Goal: Task Accomplishment & Management: Complete application form

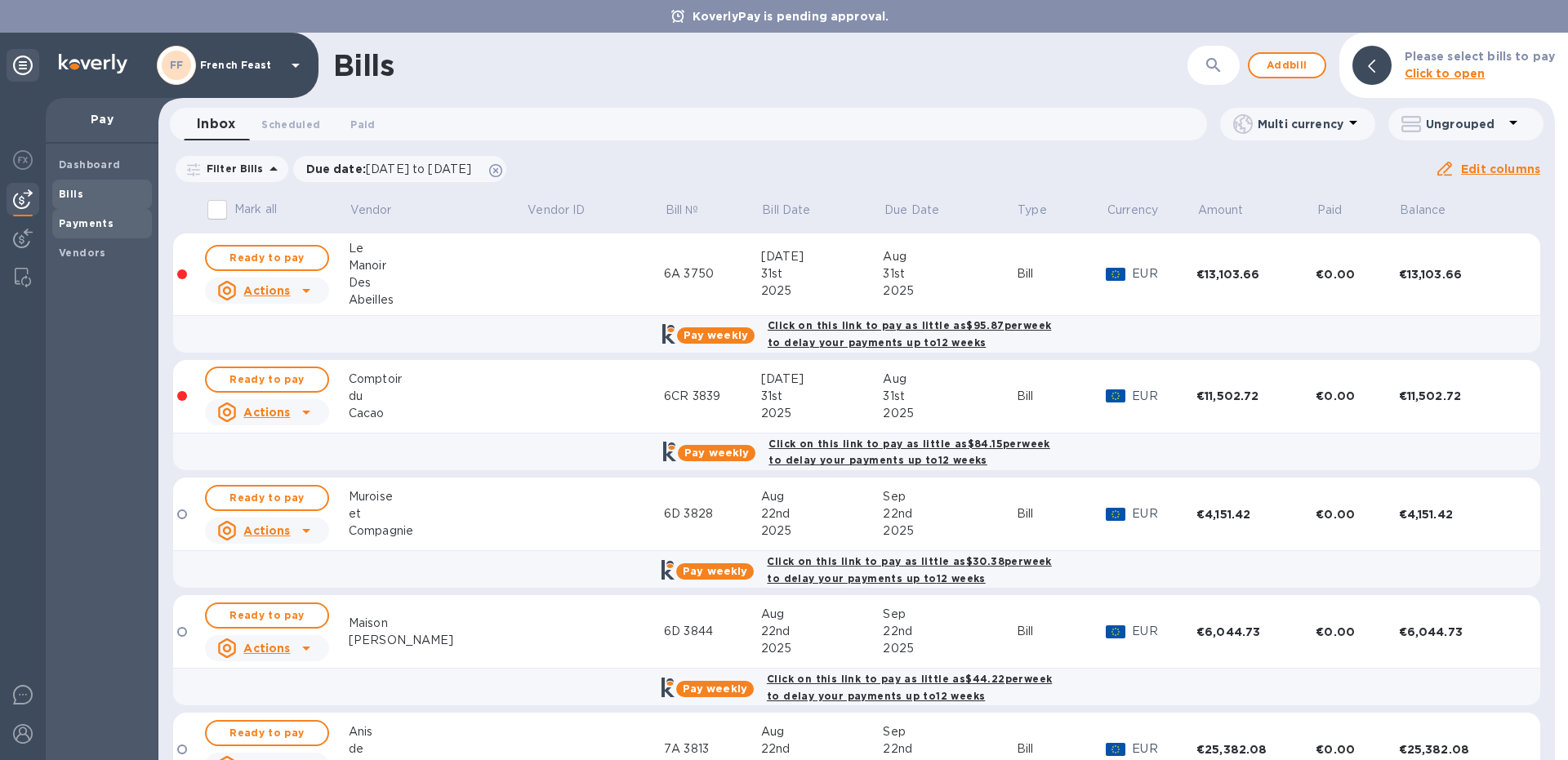
click at [85, 222] on b "Payments" at bounding box center [86, 223] width 55 height 12
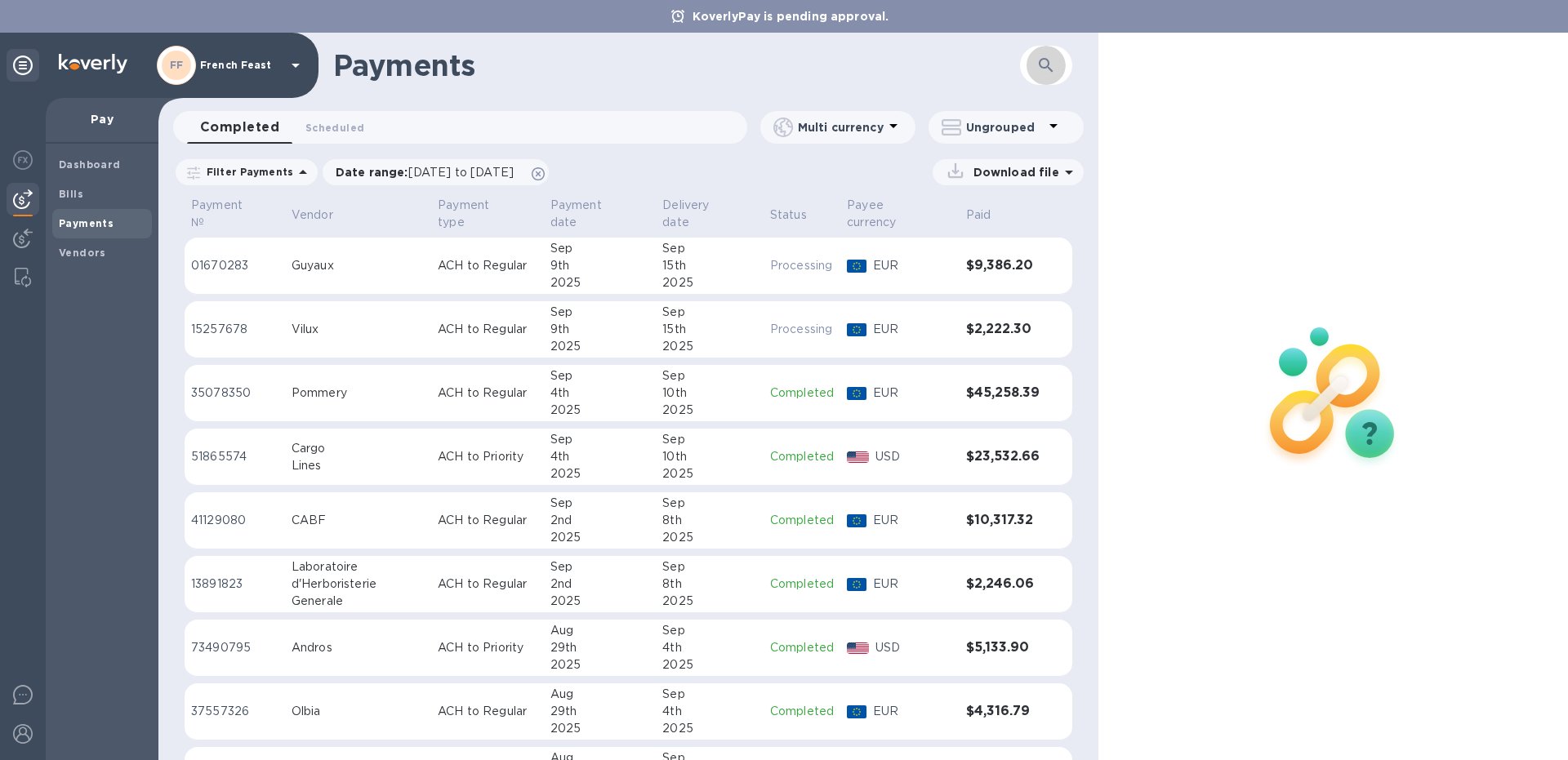
click at [1039, 65] on icon "button" at bounding box center [1046, 65] width 20 height 20
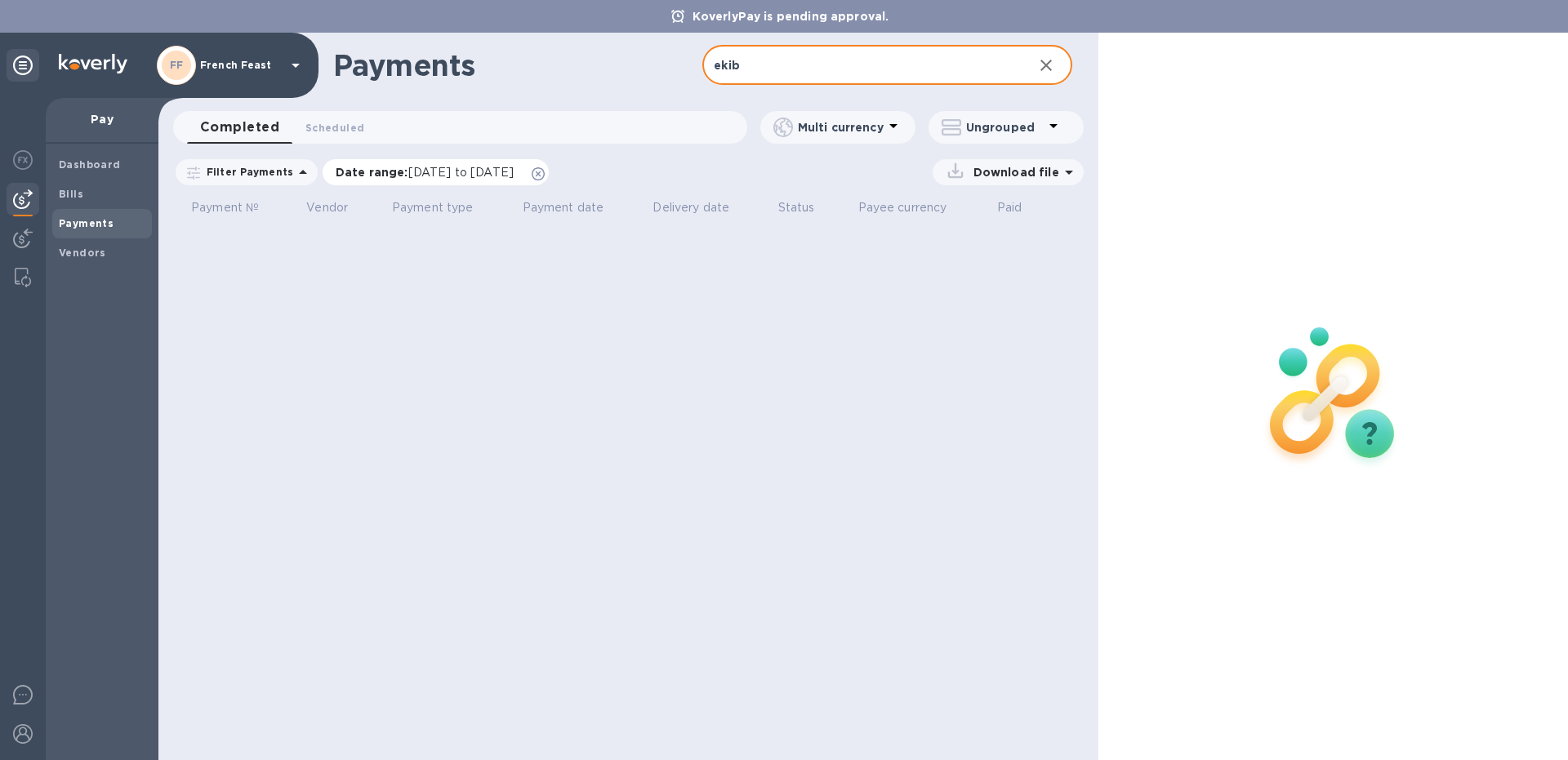
type input "ekib"
click at [438, 171] on span "[DATE] to [DATE]" at bounding box center [461, 171] width 105 height 13
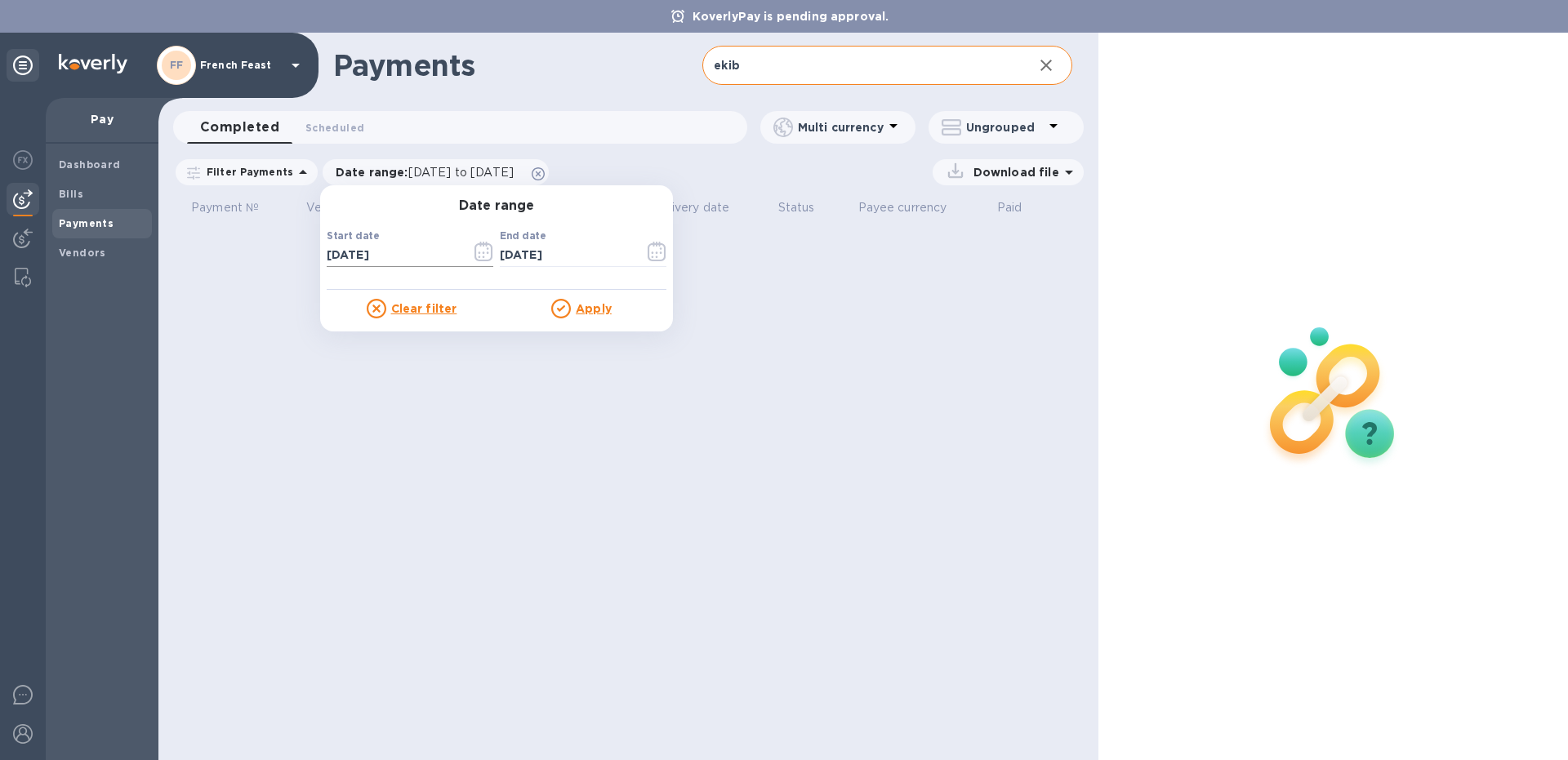
click at [403, 250] on input "[DATE]" at bounding box center [392, 255] width 132 height 24
type input "[DATE]"
click at [576, 303] on u "Apply" at bounding box center [594, 308] width 36 height 13
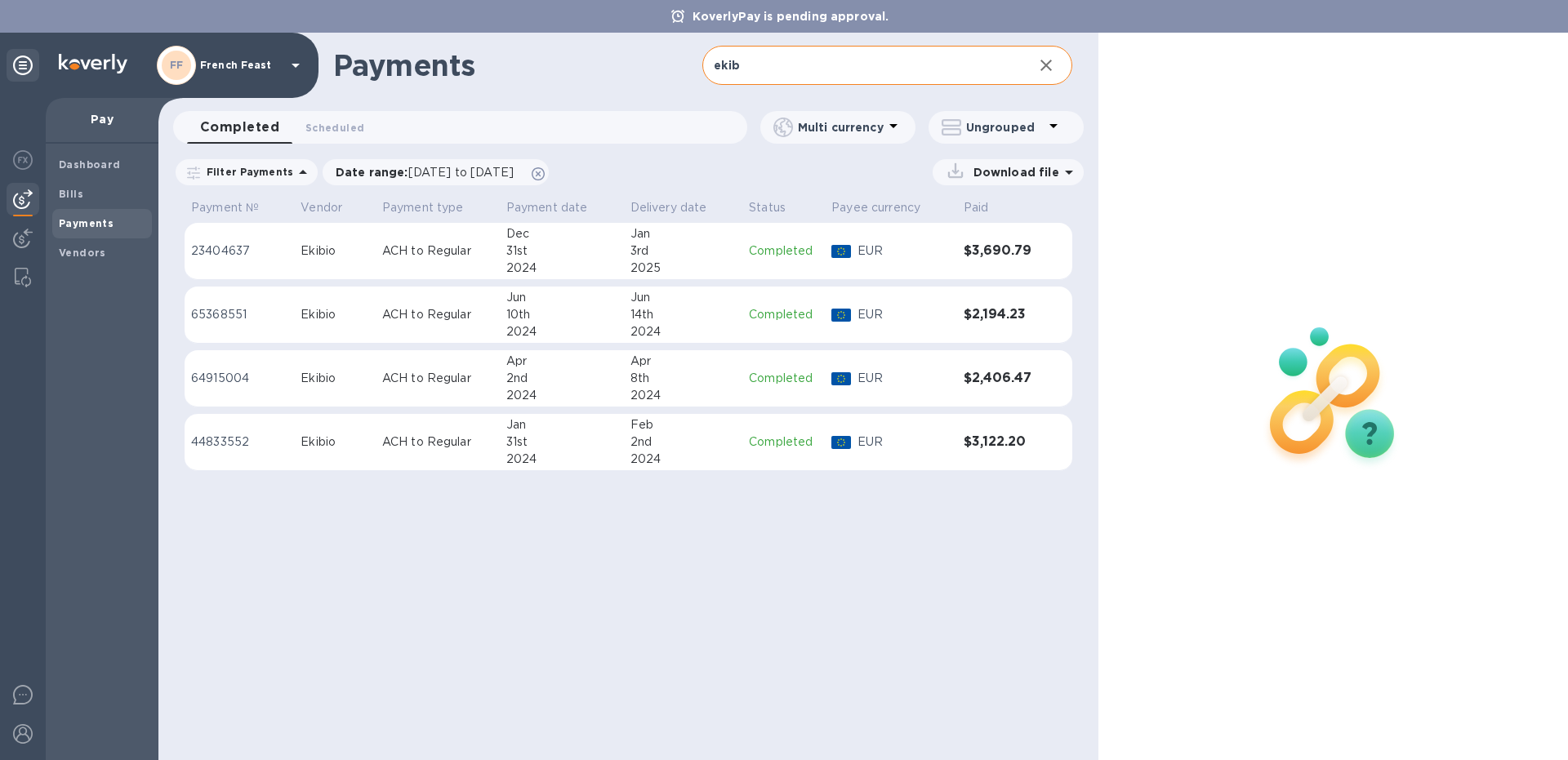
click at [425, 321] on p "ACH to Regular" at bounding box center [438, 315] width 111 height 17
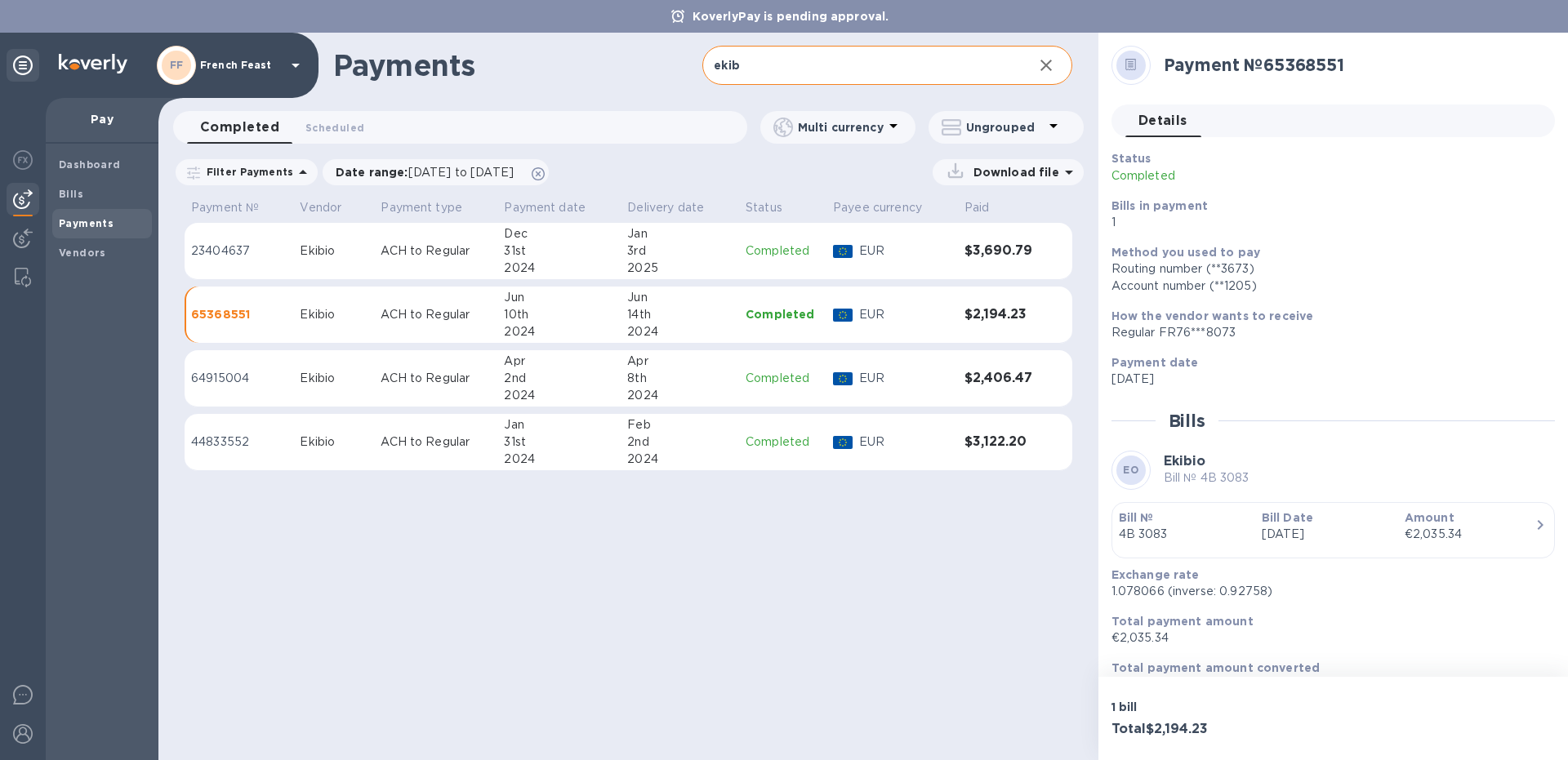
click at [418, 389] on td "ACH to Regular" at bounding box center [435, 379] width 123 height 57
click at [372, 324] on td "Ekibio" at bounding box center [333, 315] width 81 height 57
click at [386, 370] on td "ACH to Regular" at bounding box center [435, 379] width 123 height 57
click at [374, 326] on td "Ekibio" at bounding box center [333, 315] width 81 height 57
click at [396, 388] on td "ACH to Regular" at bounding box center [435, 379] width 123 height 57
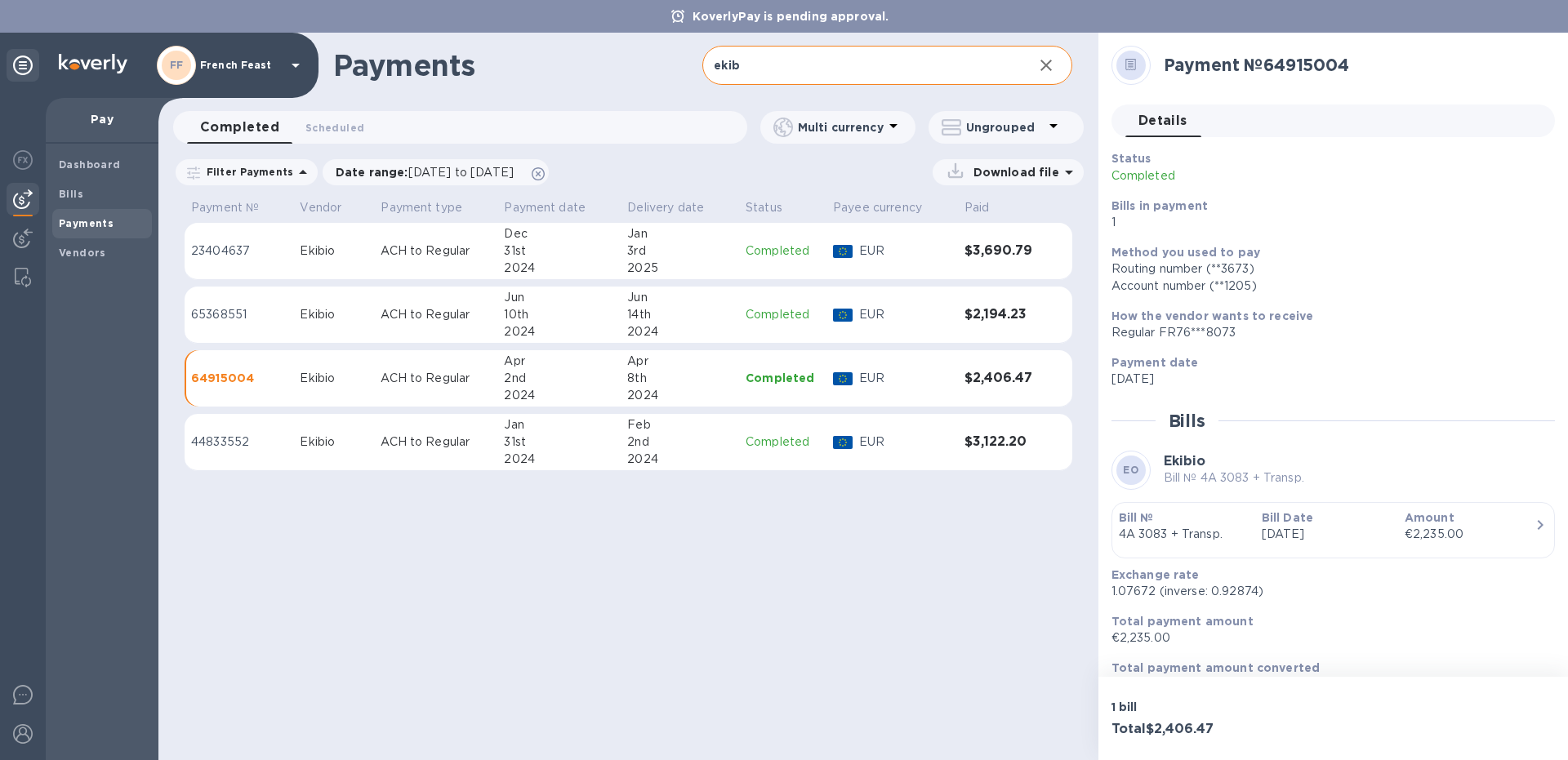
click at [712, 316] on div "14th" at bounding box center [680, 315] width 105 height 17
click at [703, 389] on div "2024" at bounding box center [680, 396] width 105 height 17
click at [706, 321] on div "14th" at bounding box center [680, 315] width 105 height 17
click at [719, 379] on div "8th" at bounding box center [680, 378] width 105 height 17
click at [691, 318] on div "14th" at bounding box center [680, 315] width 105 height 17
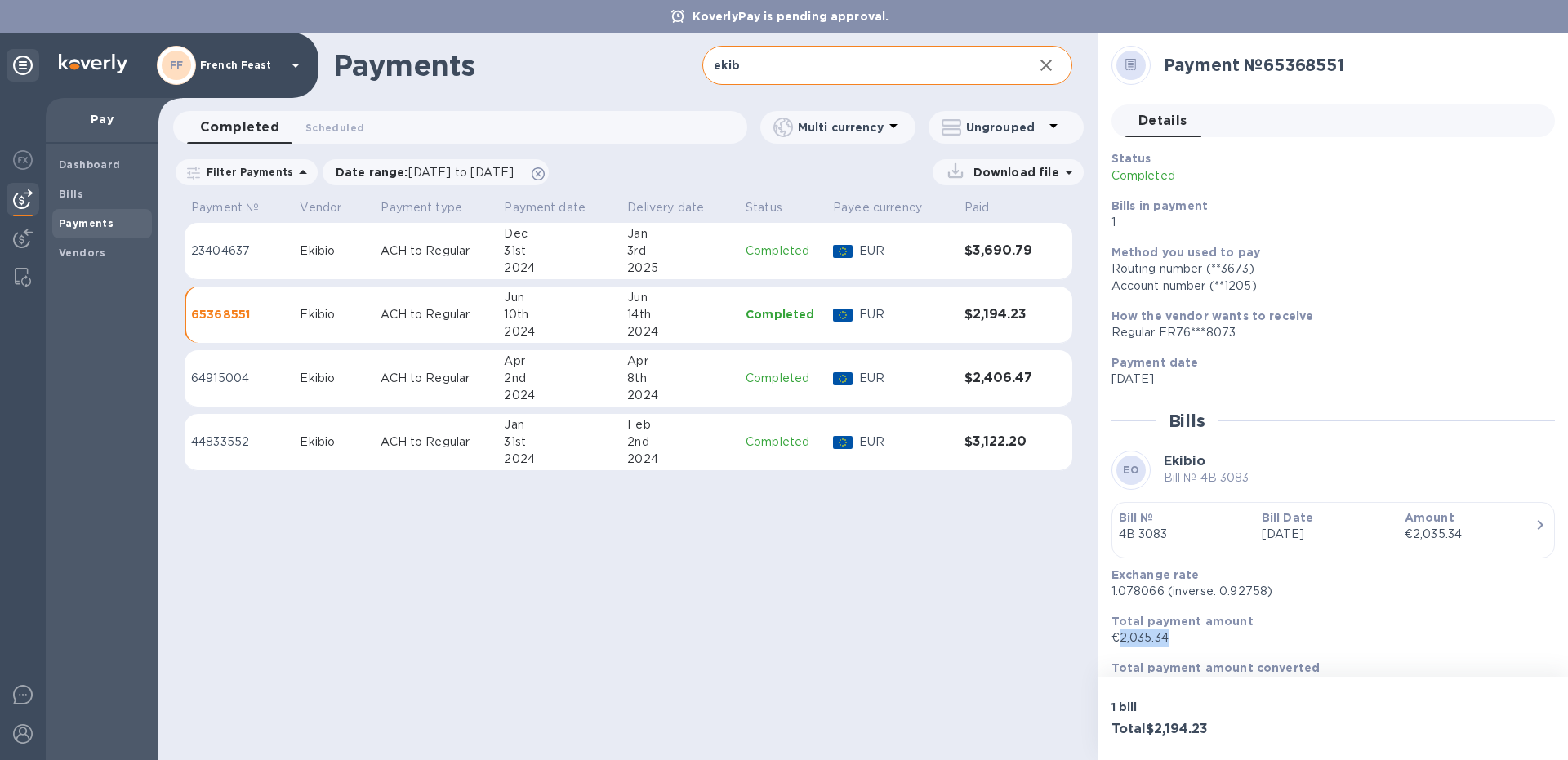
drag, startPoint x: 1169, startPoint y: 634, endPoint x: 1121, endPoint y: 639, distance: 48.3
click at [1121, 639] on p "€2,035.34" at bounding box center [1327, 639] width 431 height 17
copy p "2,035.34"
click at [84, 200] on span "Bills" at bounding box center [102, 194] width 86 height 16
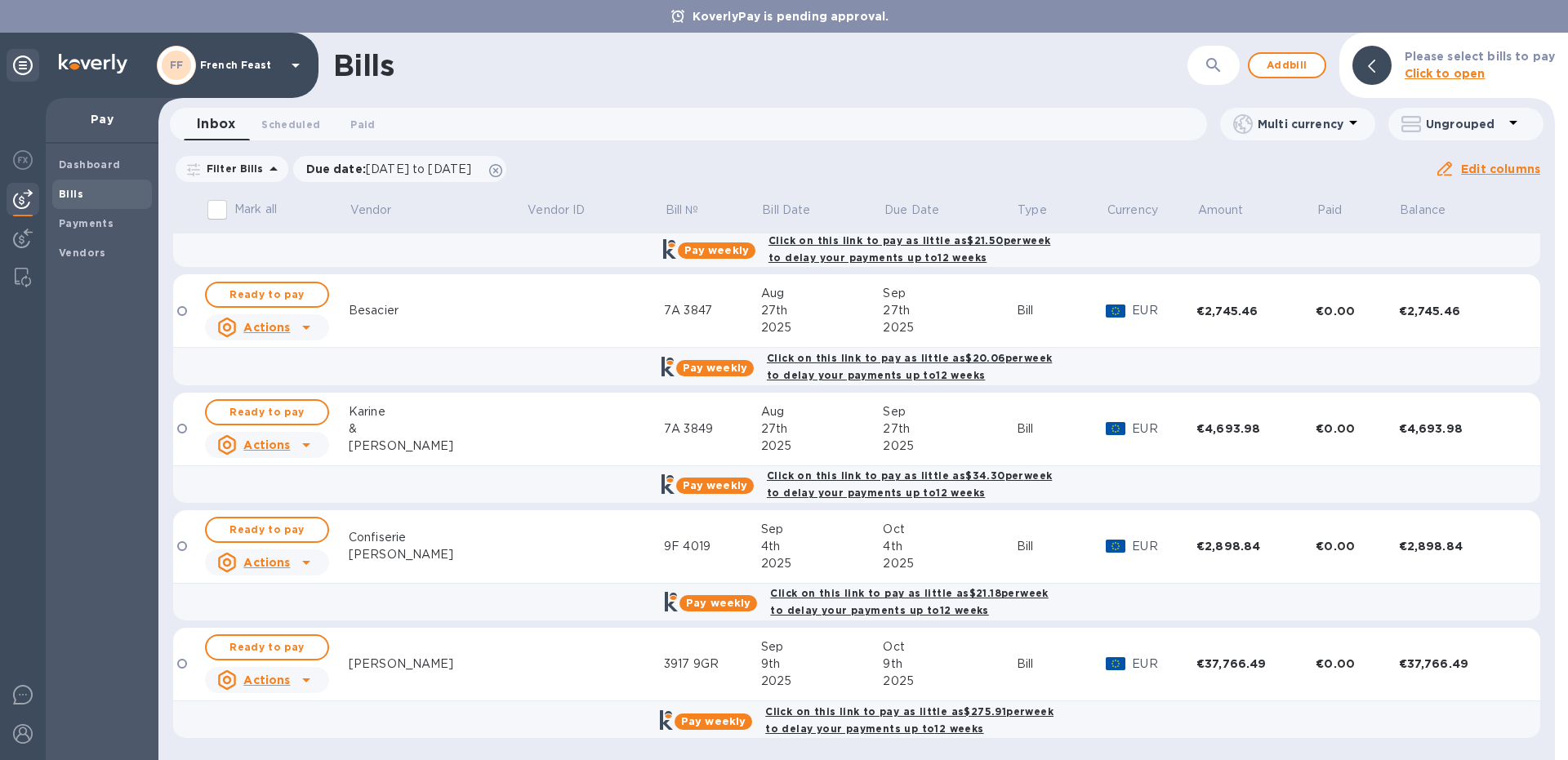
scroll to position [1029, 0]
click at [99, 228] on b "Payments" at bounding box center [86, 223] width 55 height 12
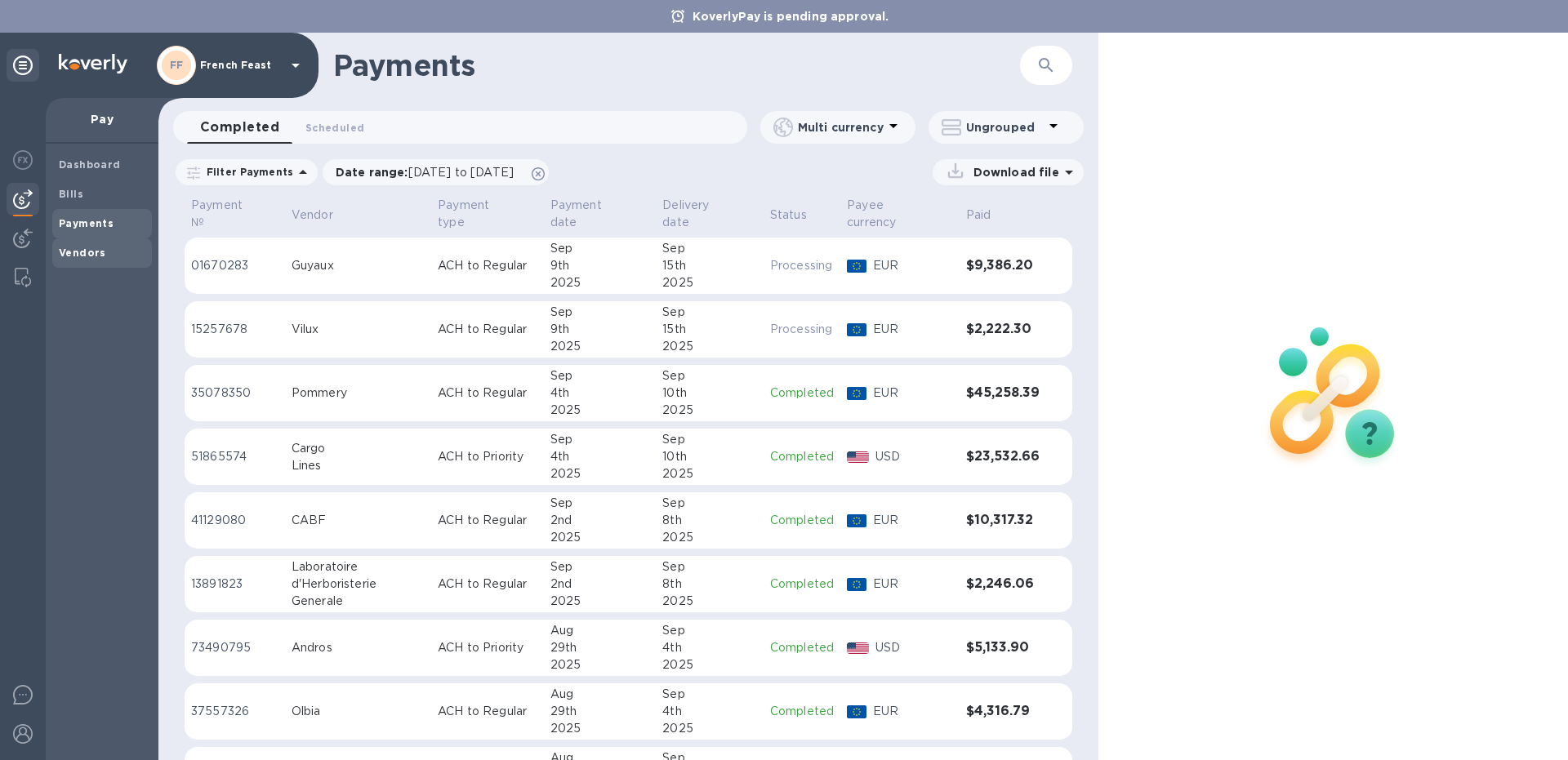
click at [99, 253] on b "Vendors" at bounding box center [82, 252] width 47 height 12
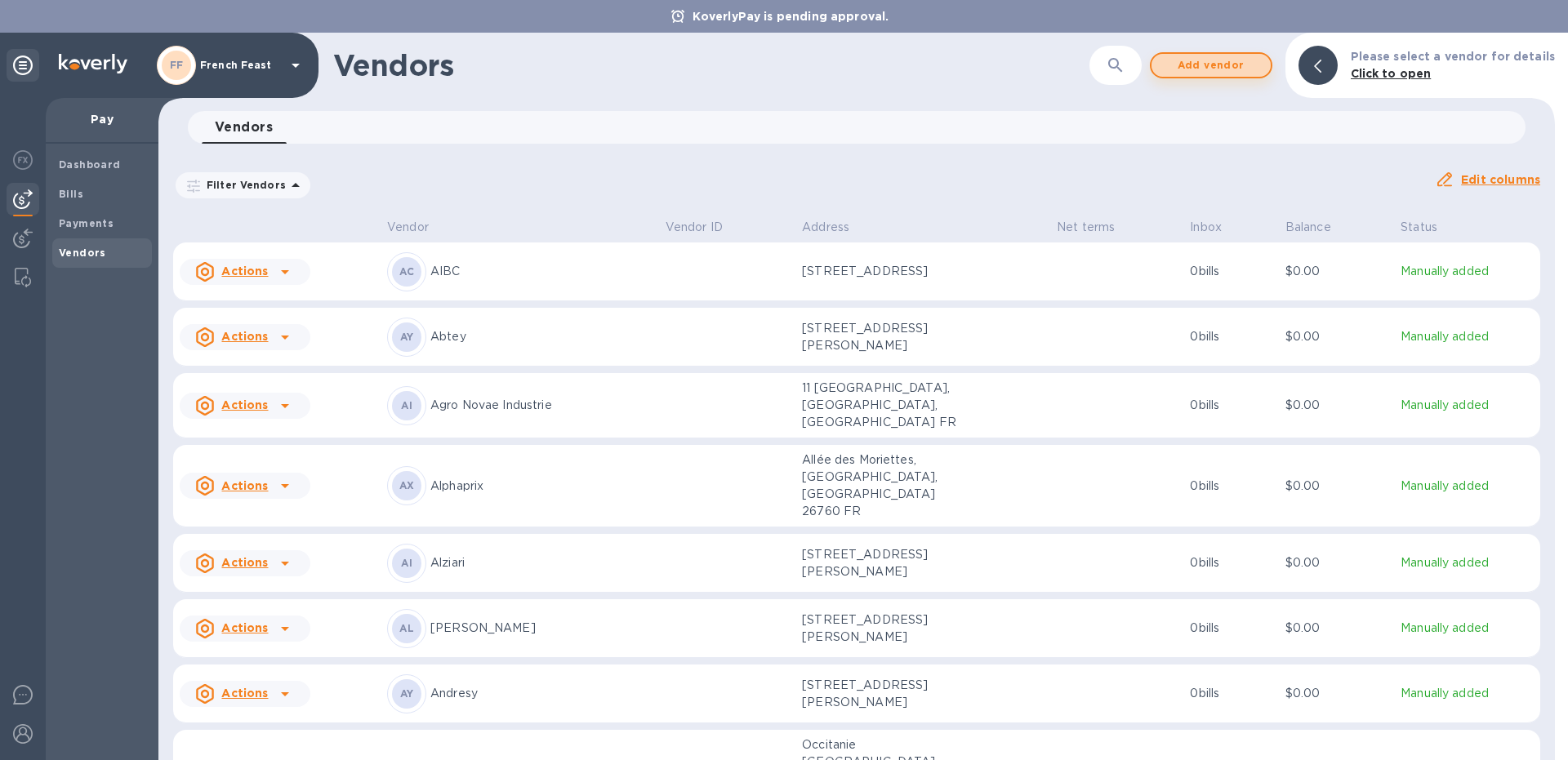
click at [1235, 55] on span "Add vendor" at bounding box center [1211, 65] width 93 height 20
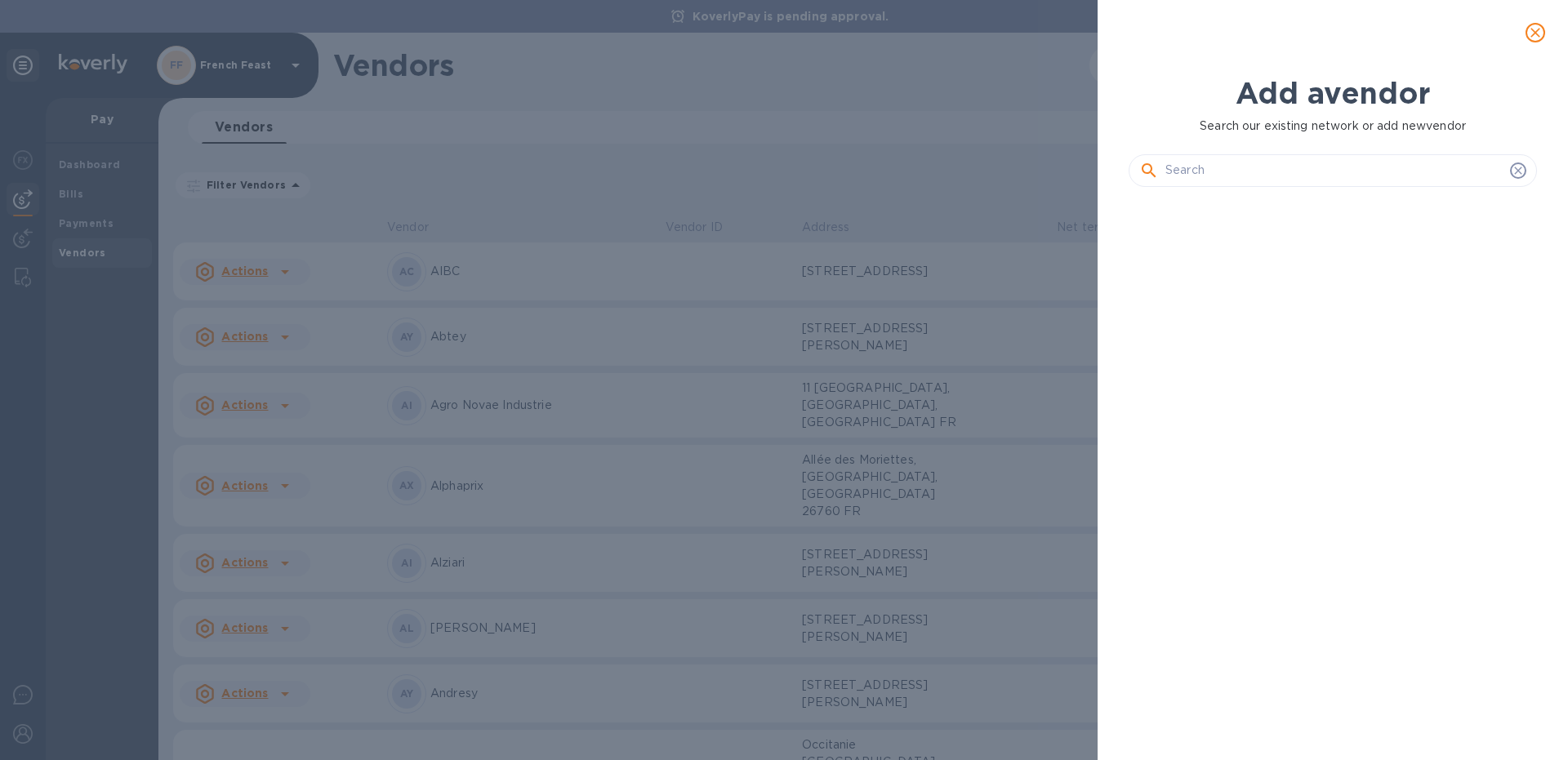
scroll to position [516, 421]
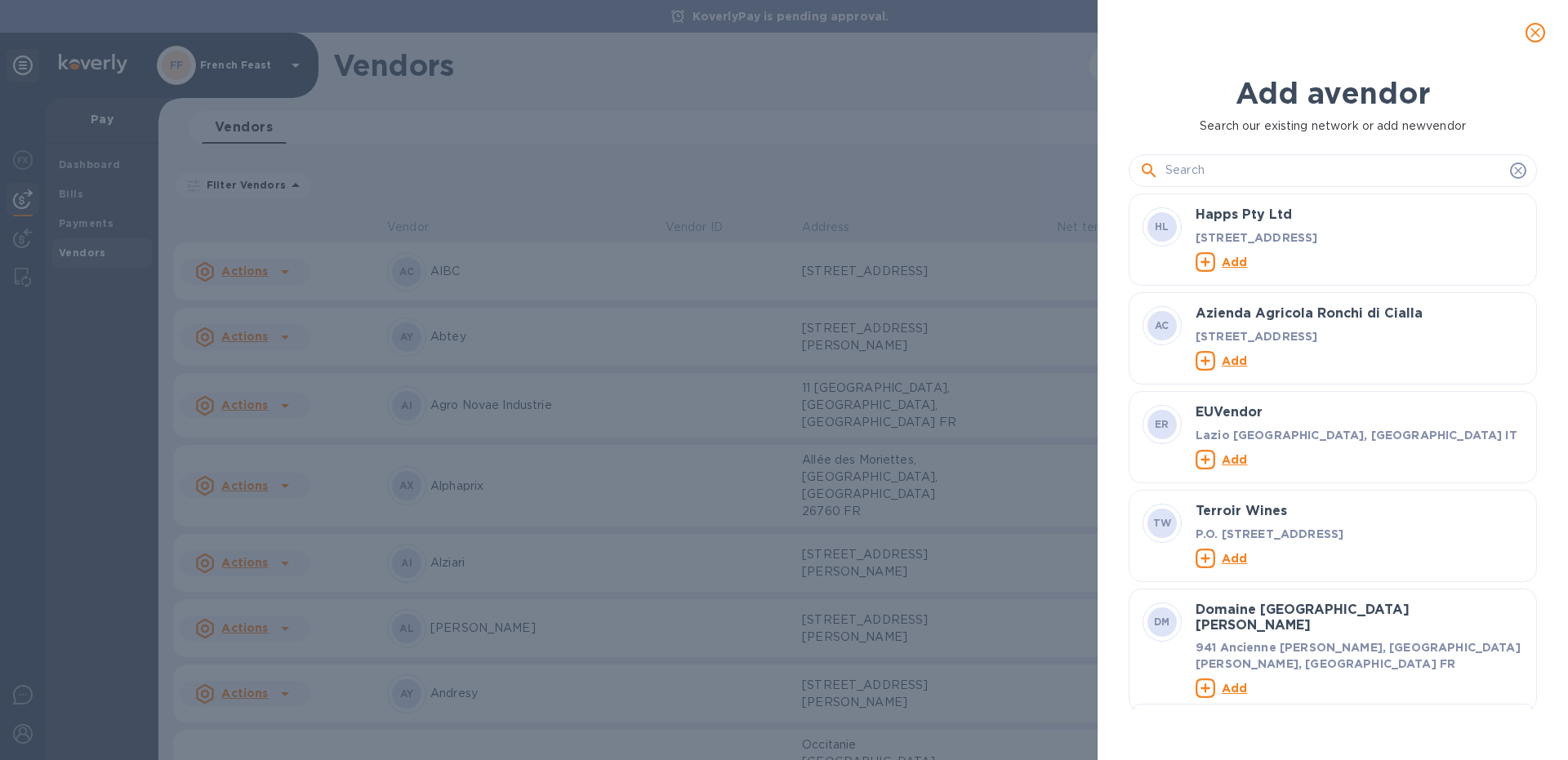
click at [1252, 171] on input "text" at bounding box center [1335, 171] width 338 height 24
paste input "GDB LOGISTIC"
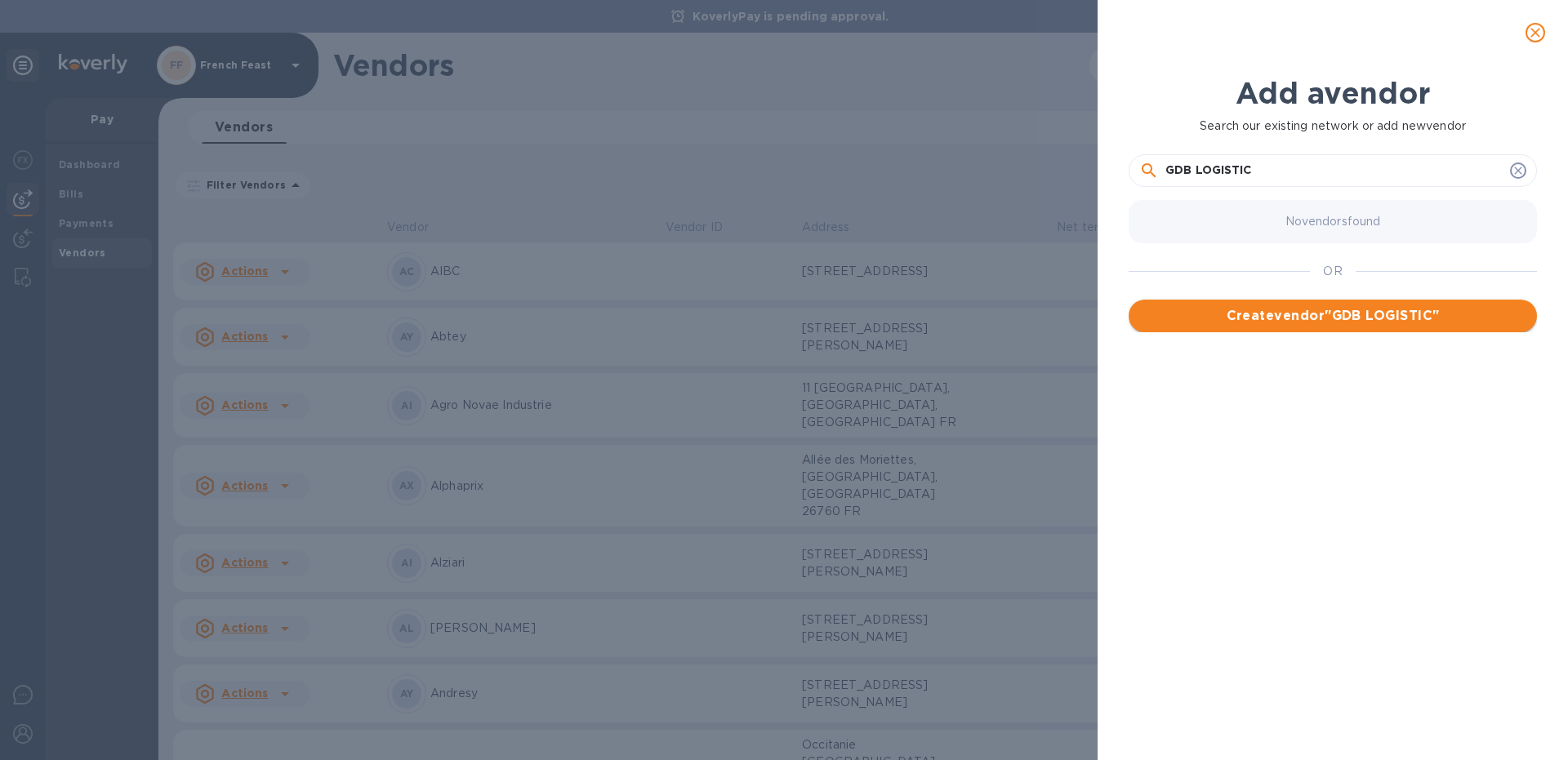
type input "GDB LOGISTIC"
click at [1325, 318] on span "Create vendor " GDB LOGISTIC "" at bounding box center [1333, 315] width 383 height 20
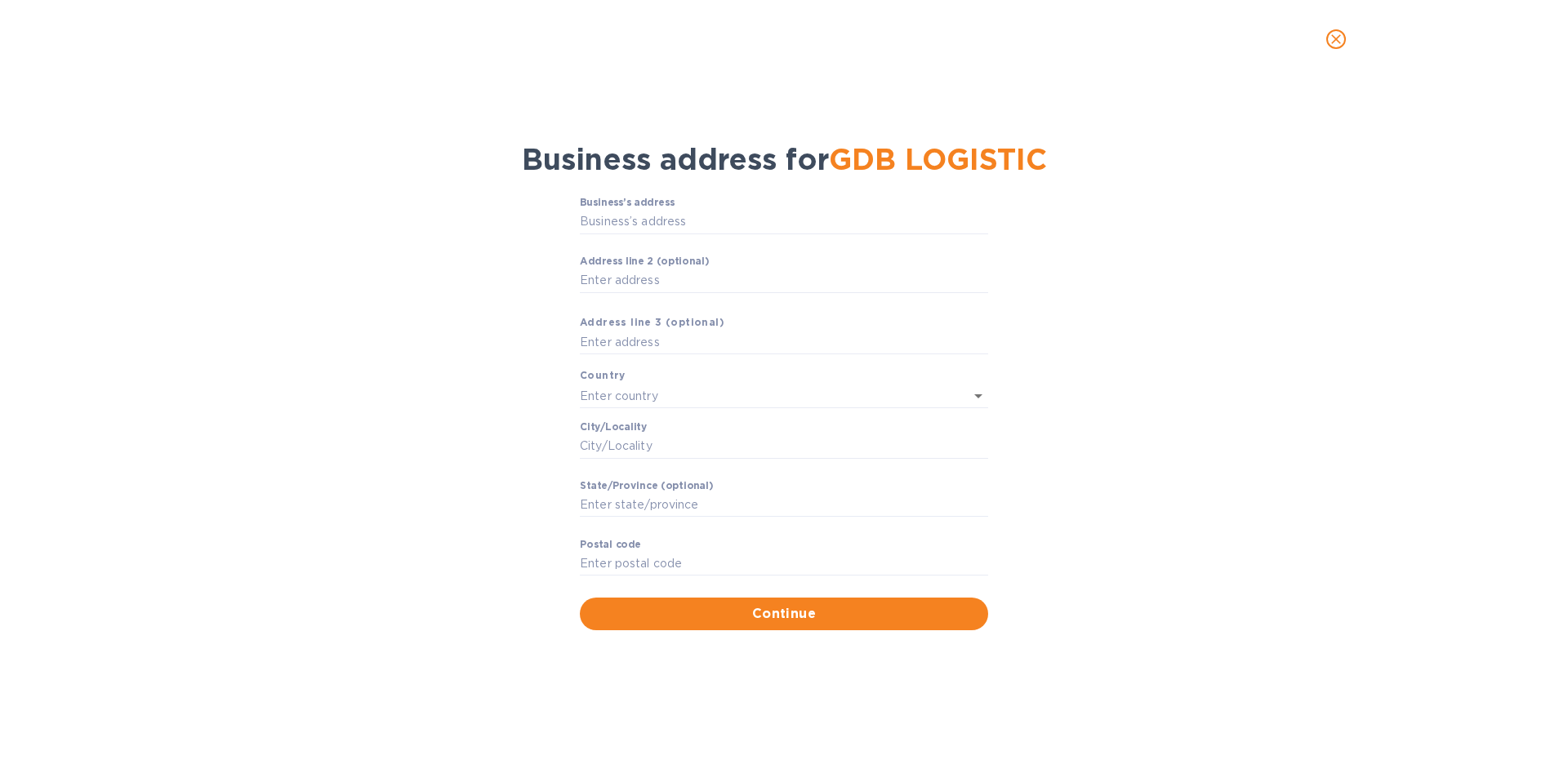
click at [1034, 317] on div "Business’s аddress ​ Аddress line 2 (optional) ​ Аddress line 3 (optional) Coun…" at bounding box center [784, 413] width 1526 height 452
click at [597, 220] on input "Business’s аddress" at bounding box center [784, 222] width 408 height 24
paste input "[STREET_ADDRESS]"
type input "[STREET_ADDRESS]"
click at [1276, 240] on div "Business’s аddress 2 BOULEVARD D [GEOGRAPHIC_DATA] ​ Аddress line 2 (optional) …" at bounding box center [784, 413] width 1526 height 452
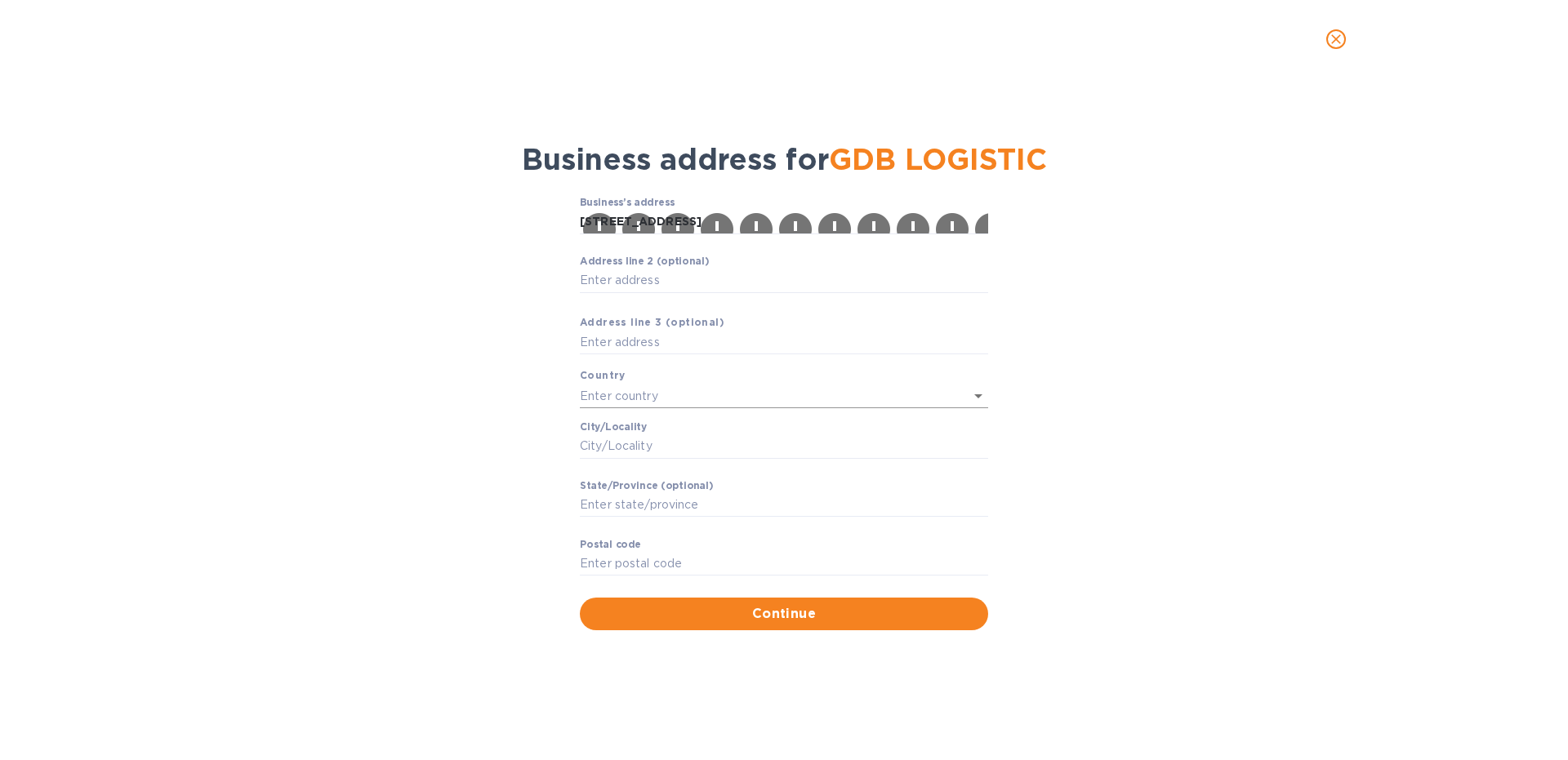
click at [608, 397] on input "text" at bounding box center [761, 395] width 363 height 23
click at [653, 430] on p "[GEOGRAPHIC_DATA]" at bounding box center [784, 432] width 383 height 17
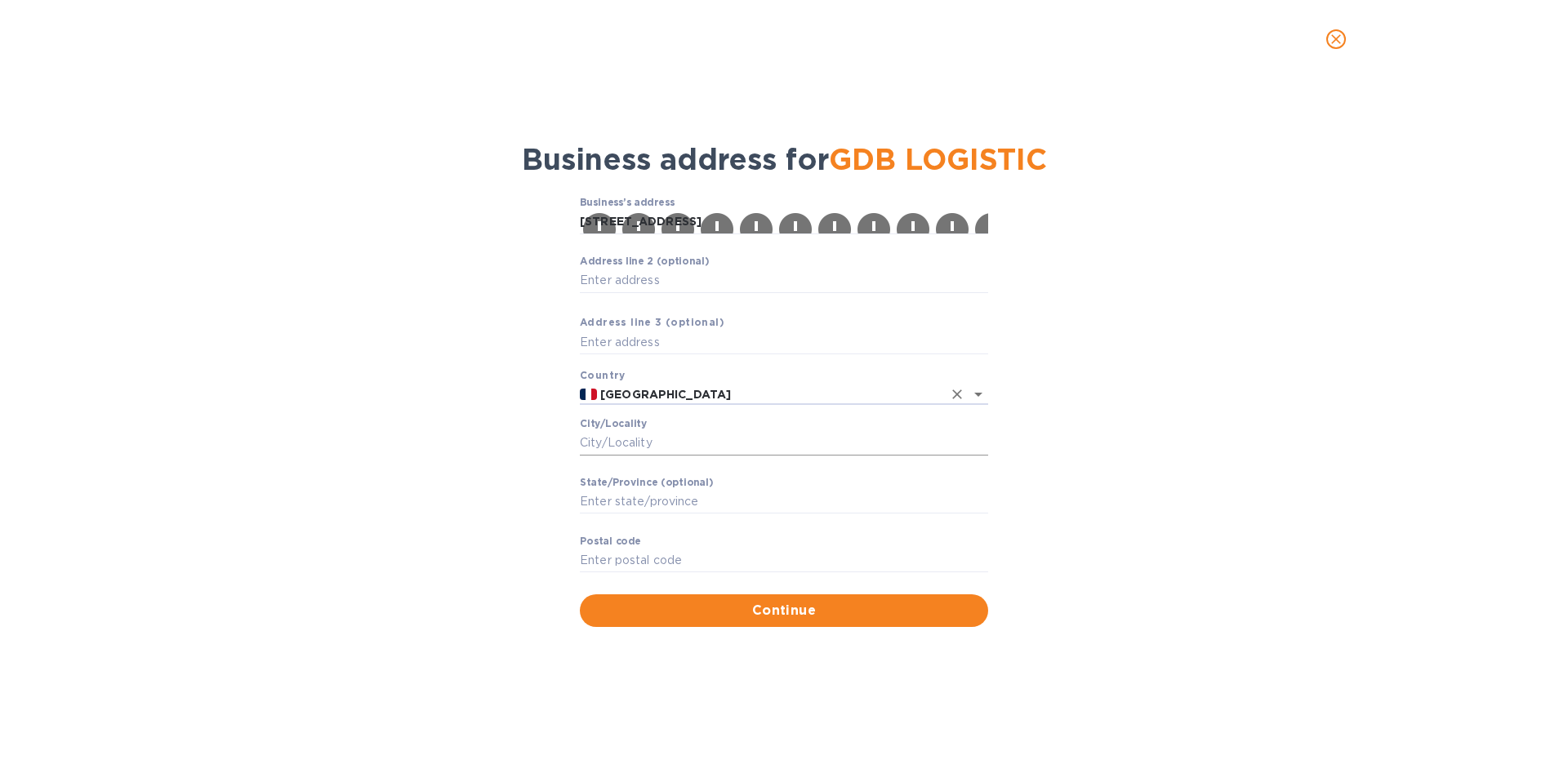
type input "[GEOGRAPHIC_DATA]"
click at [627, 441] on input "Сity/Locаlity" at bounding box center [784, 443] width 408 height 24
paste input "77127 LIEUSAINT"
click at [618, 442] on input "77127 LIEUSAINT" at bounding box center [784, 443] width 408 height 24
type input "LIEUSAINT"
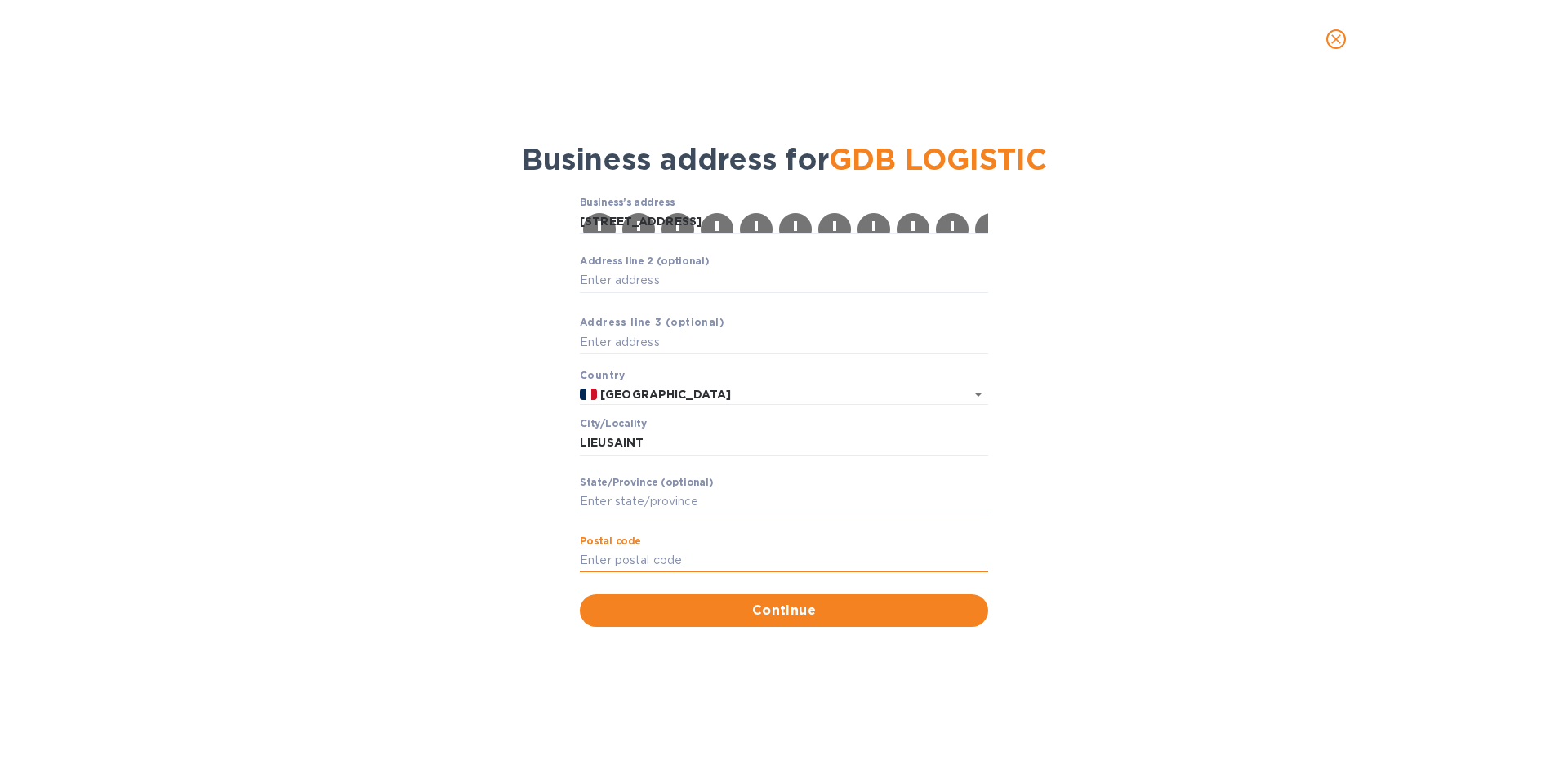
click at [621, 552] on input "Pоstal cоde" at bounding box center [784, 561] width 408 height 24
paste input "77127 LIEUSAINT"
click at [667, 614] on span "Continue" at bounding box center [784, 611] width 383 height 20
click at [1291, 359] on div "Business’s аddress [STREET_ADDRESS] line 2 (optional) ​ Аddress line 3 (optiona…" at bounding box center [784, 411] width 1526 height 449
click at [701, 567] on input "77127 LIEUSAINT" at bounding box center [784, 561] width 408 height 24
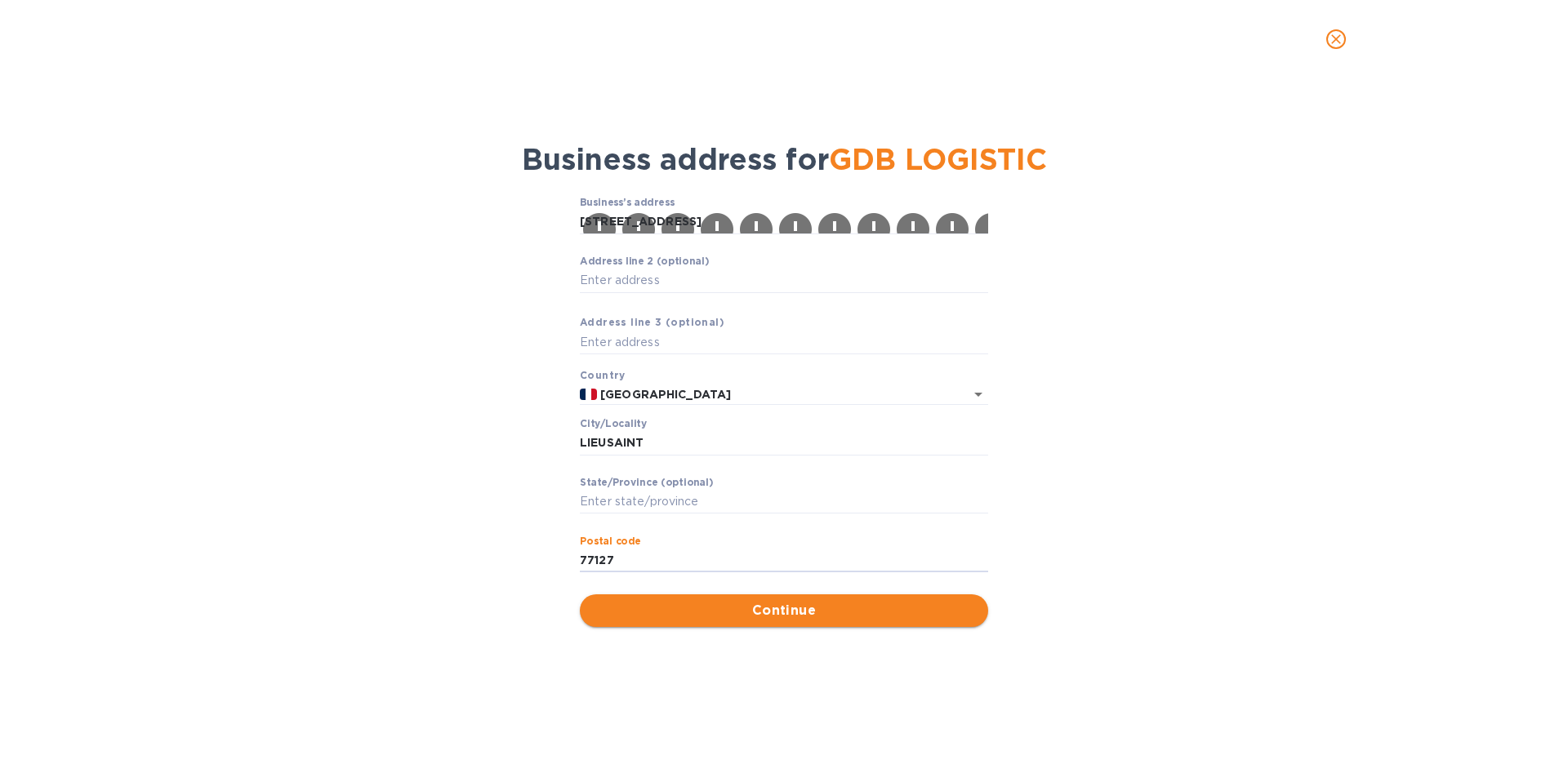
type input "77127"
click at [722, 623] on button "Continue" at bounding box center [784, 611] width 408 height 33
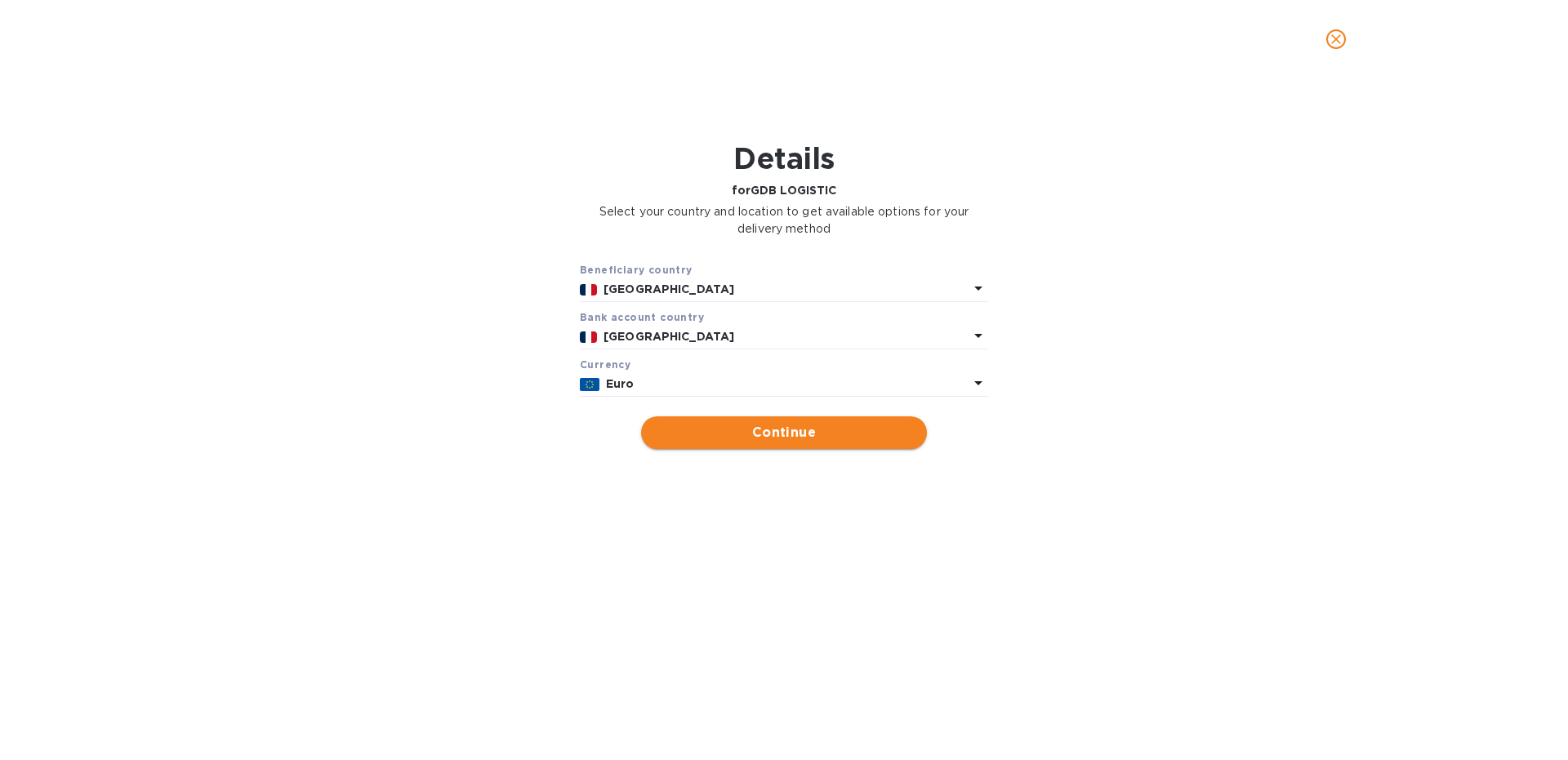
click at [719, 437] on span "Continue" at bounding box center [783, 433] width 259 height 20
type input "GDB LOGISTIC"
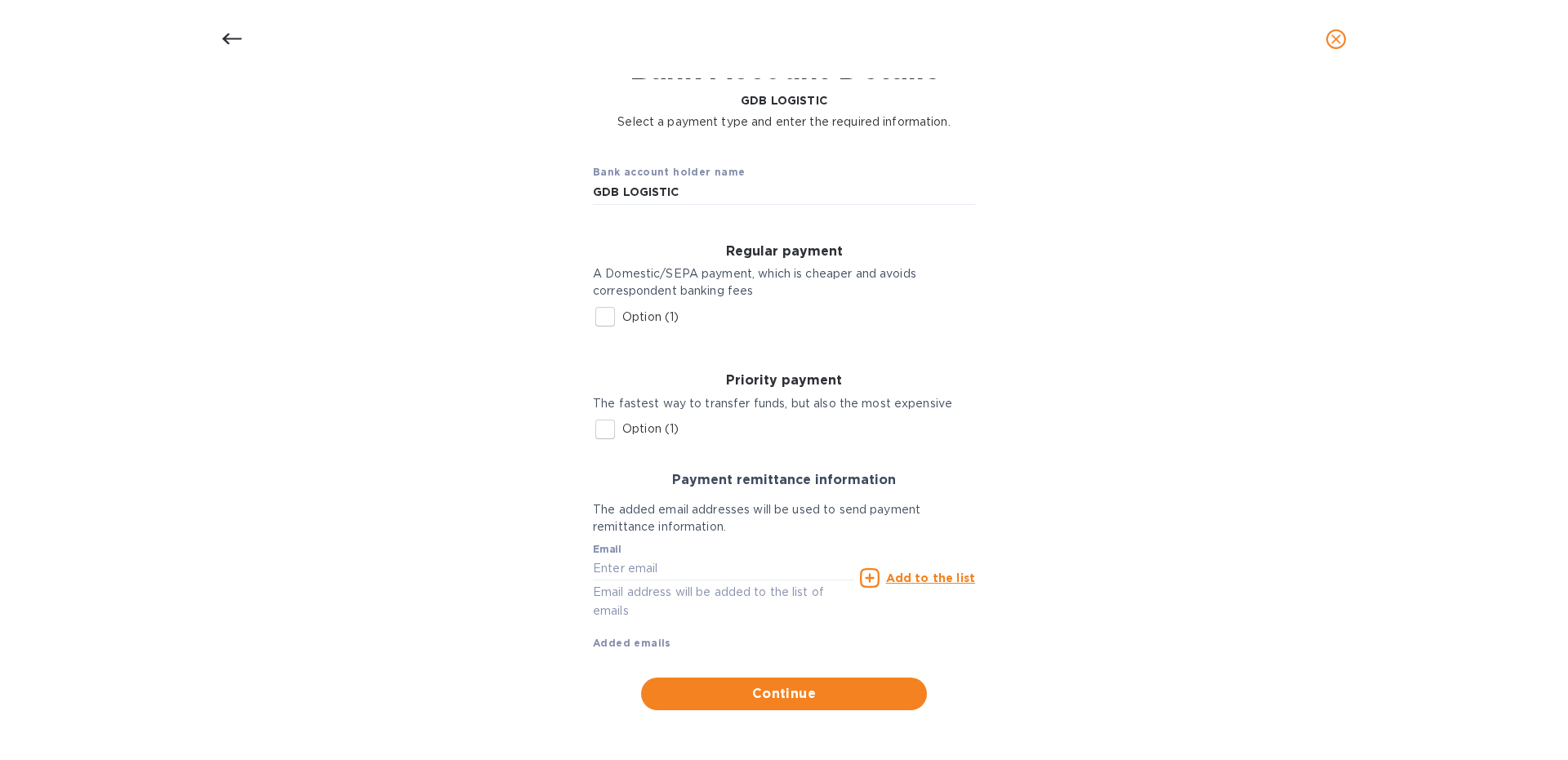
scroll to position [91, 0]
click at [599, 318] on input "Option (1)" at bounding box center [605, 316] width 34 height 34
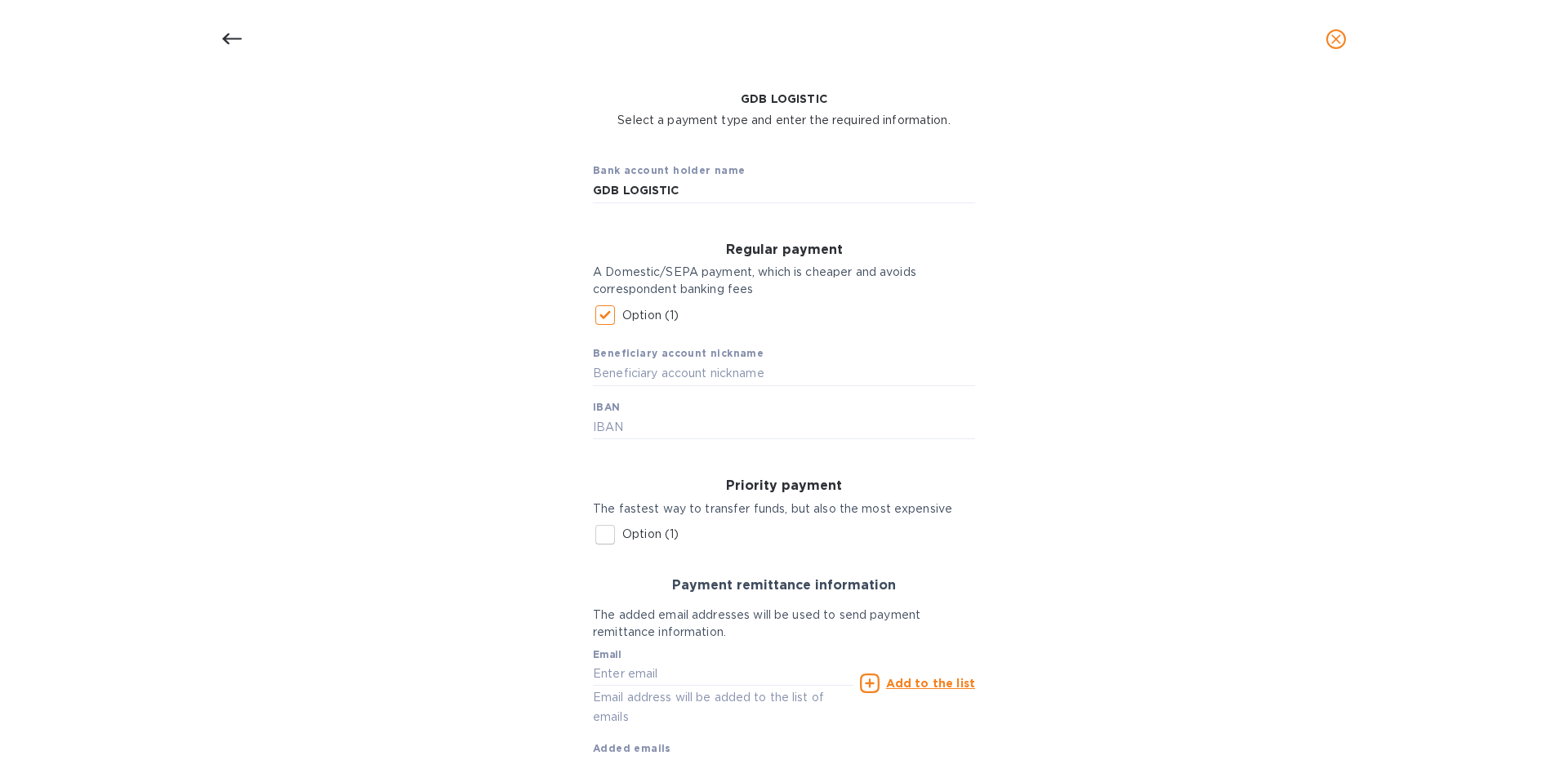
click at [608, 322] on input "Option (1)" at bounding box center [605, 315] width 34 height 34
checkbox input "false"
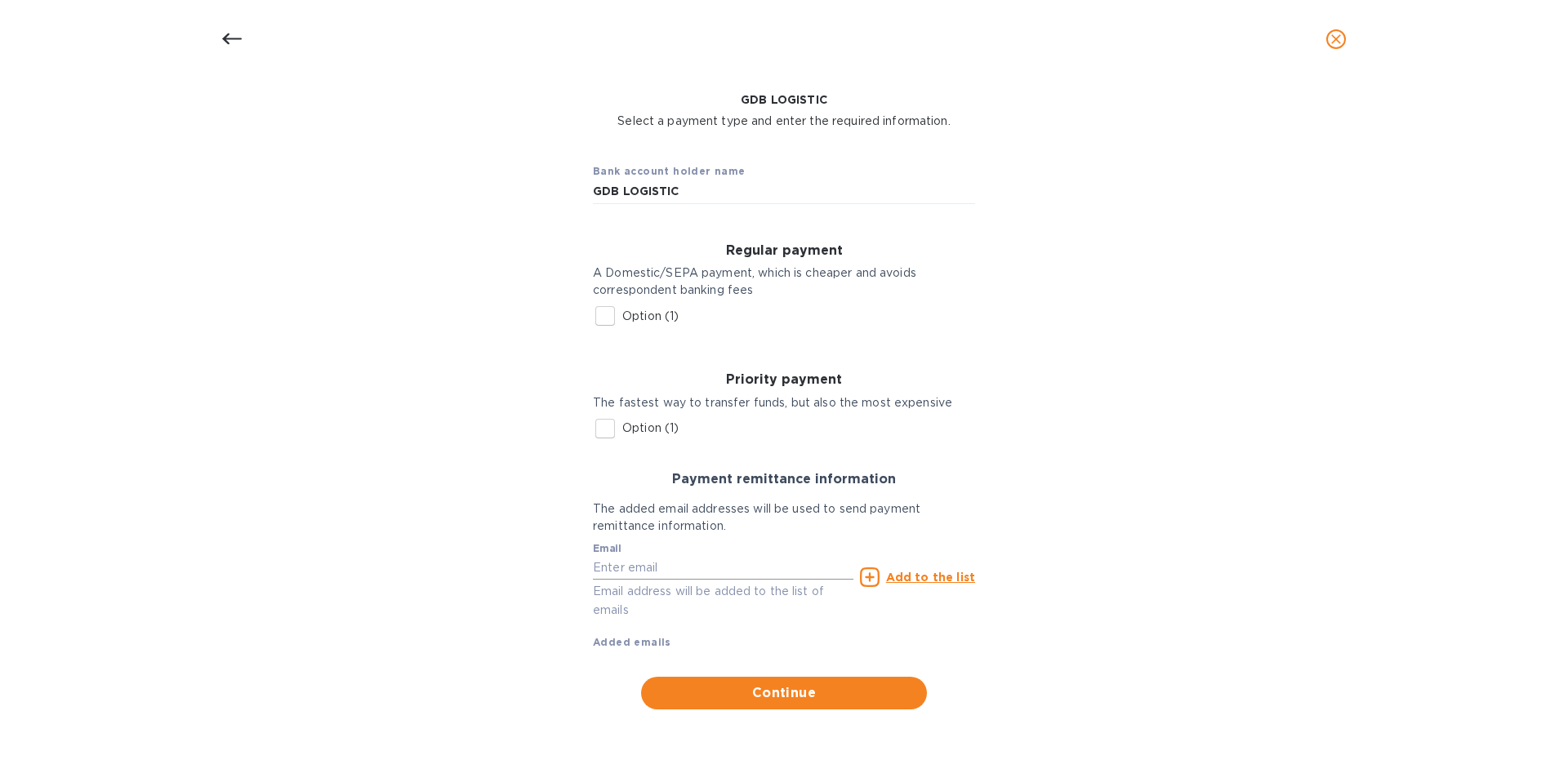
click at [630, 568] on input "text" at bounding box center [723, 568] width 260 height 24
type input "[EMAIL_ADDRESS][DOMAIN_NAME]"
click at [941, 577] on u "Add to the list" at bounding box center [930, 577] width 89 height 13
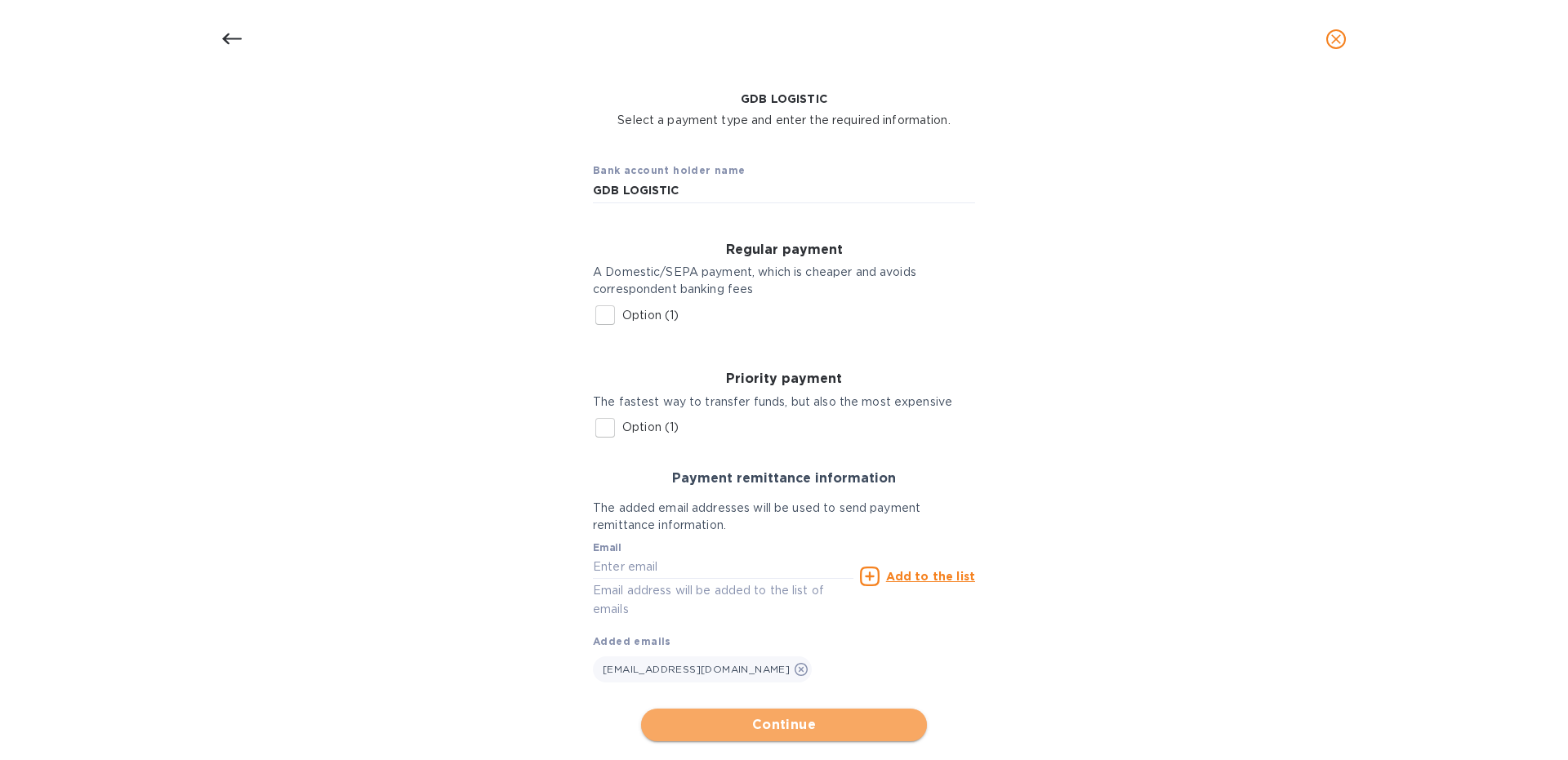
click at [805, 724] on span "Continue" at bounding box center [783, 725] width 259 height 20
click at [709, 731] on span "Continue" at bounding box center [783, 725] width 259 height 20
click at [806, 726] on span "Continue" at bounding box center [783, 725] width 259 height 20
click at [605, 313] on input "Option (1)" at bounding box center [605, 315] width 34 height 34
checkbox input "true"
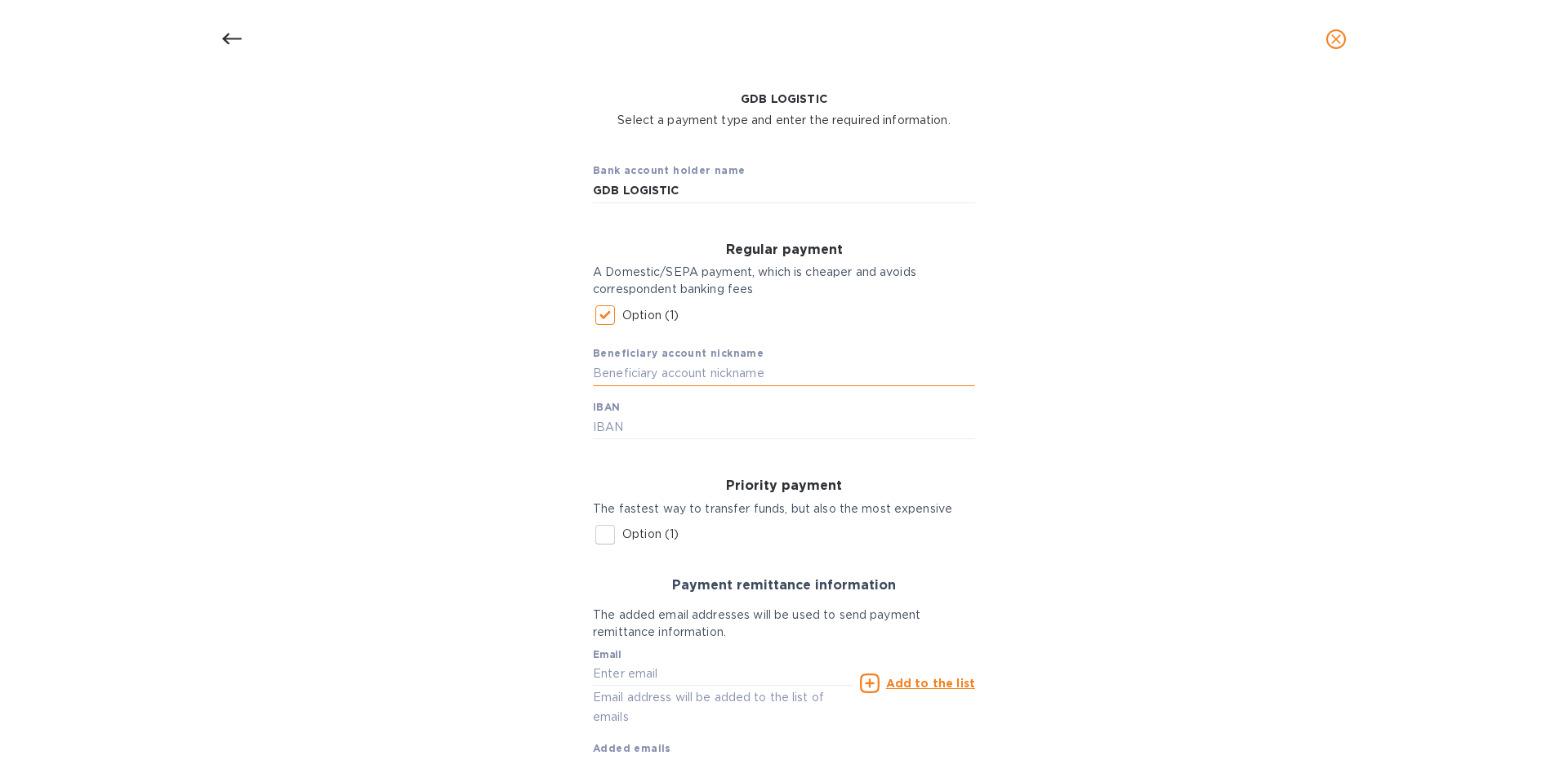
click at [698, 379] on input "text" at bounding box center [784, 374] width 383 height 24
type input "GDB Logistics"
click at [1156, 239] on div "Bank account holder name GDB LOGISTIC Regular payment A Domestic/SEPA payment, …" at bounding box center [784, 498] width 1526 height 720
click at [680, 420] on input "text" at bounding box center [784, 427] width 383 height 24
paste input "3002 7175 3300 0201 2930"
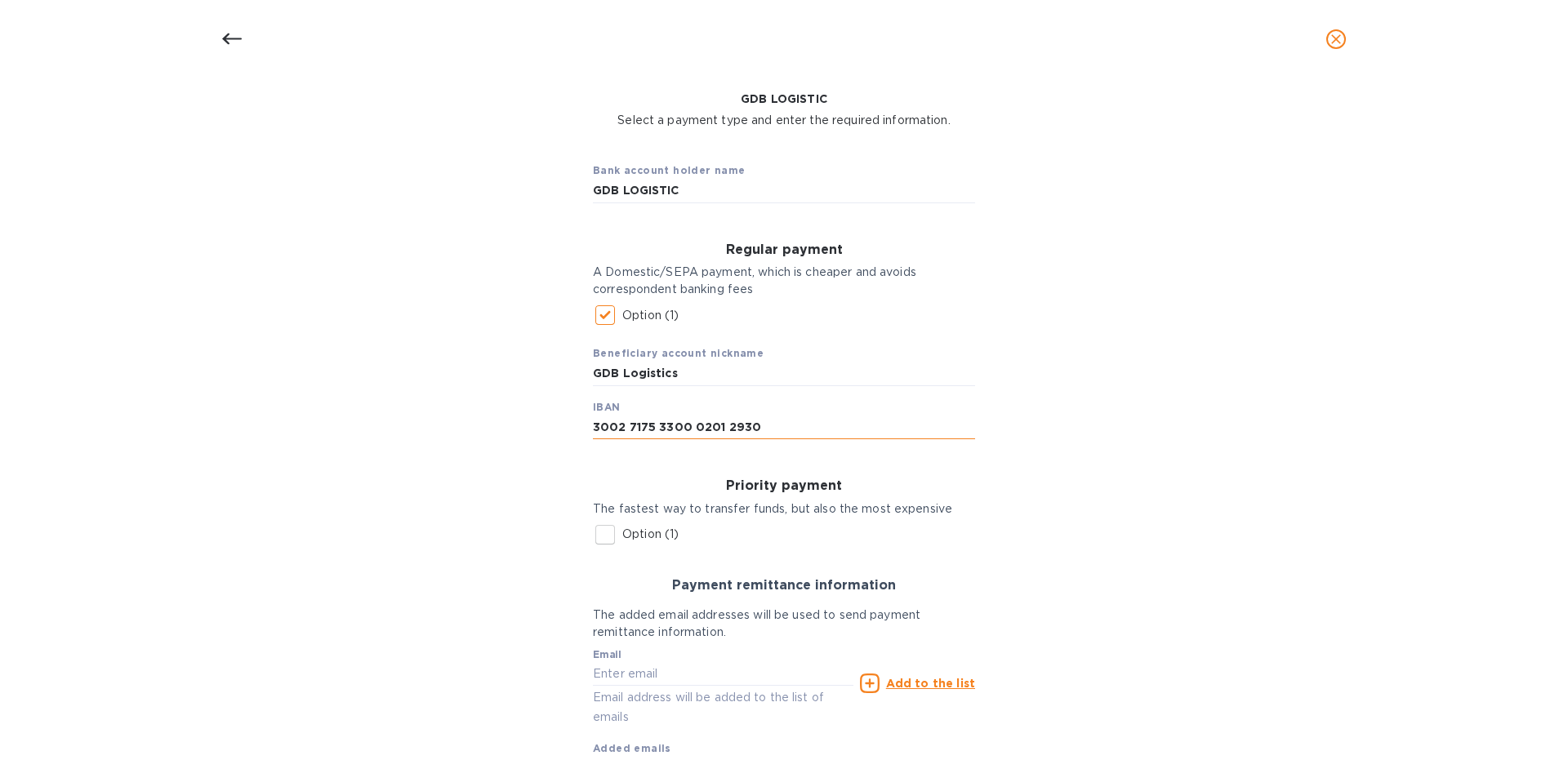
click at [595, 425] on input "3002 7175 3300 0201 2930" at bounding box center [784, 427] width 383 height 24
click at [824, 427] on input "FR76 3002 7175 3300 0201 2930" at bounding box center [784, 427] width 383 height 24
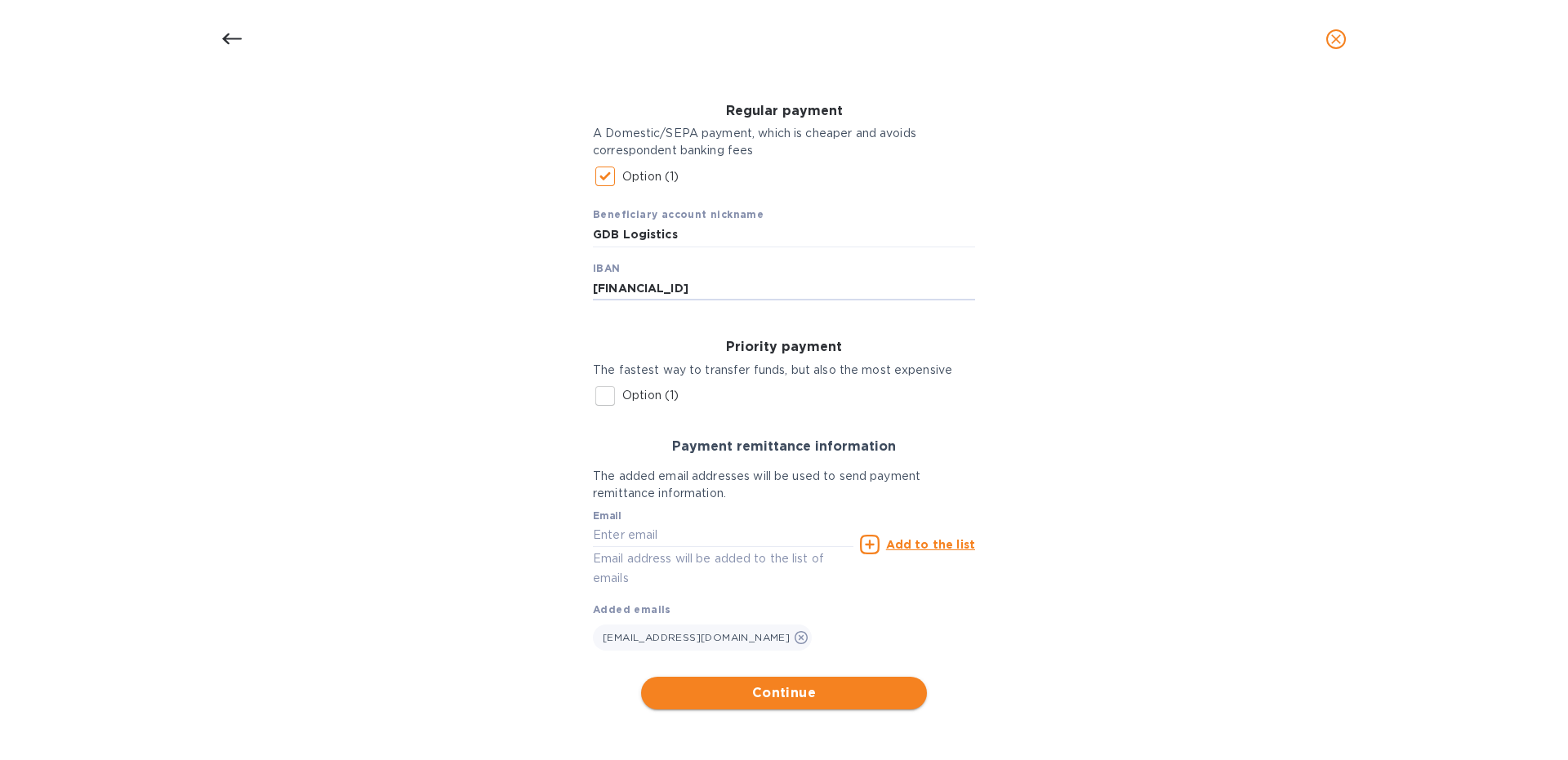
type input "[FINANCIAL_ID]"
click at [799, 691] on span "Continue" at bounding box center [783, 693] width 259 height 20
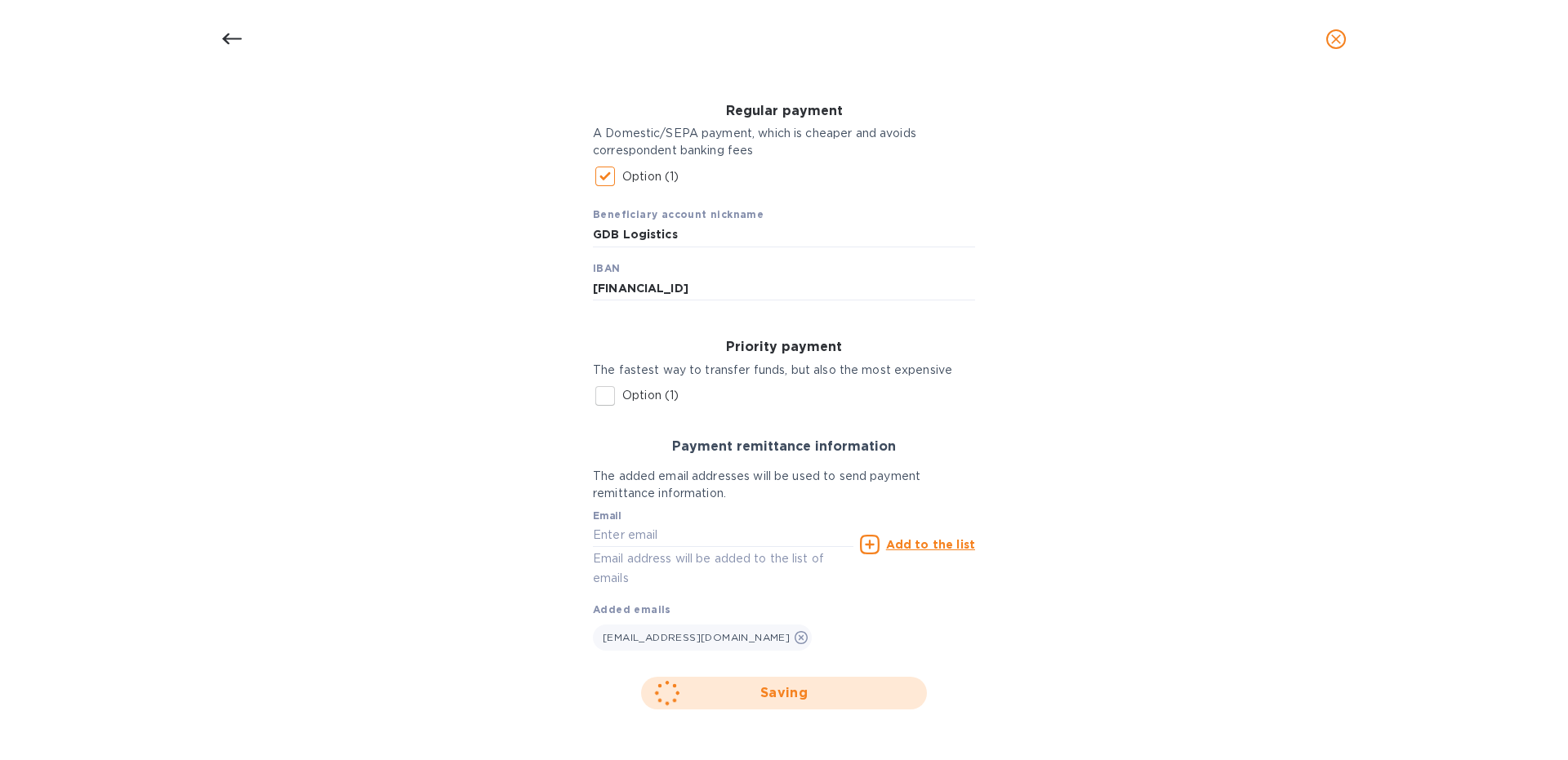
scroll to position [0, 0]
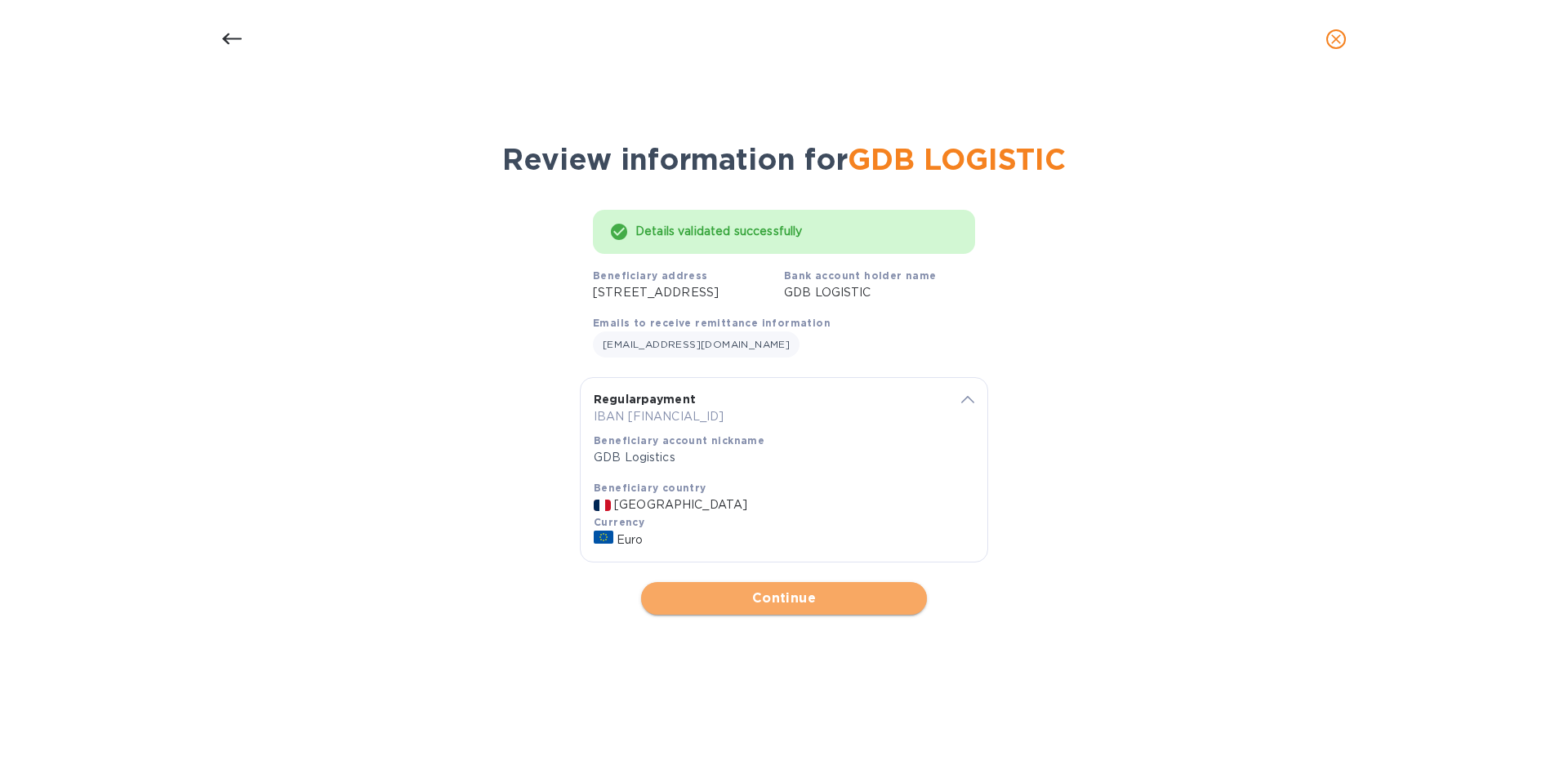
click at [818, 608] on span "Continue" at bounding box center [783, 598] width 259 height 20
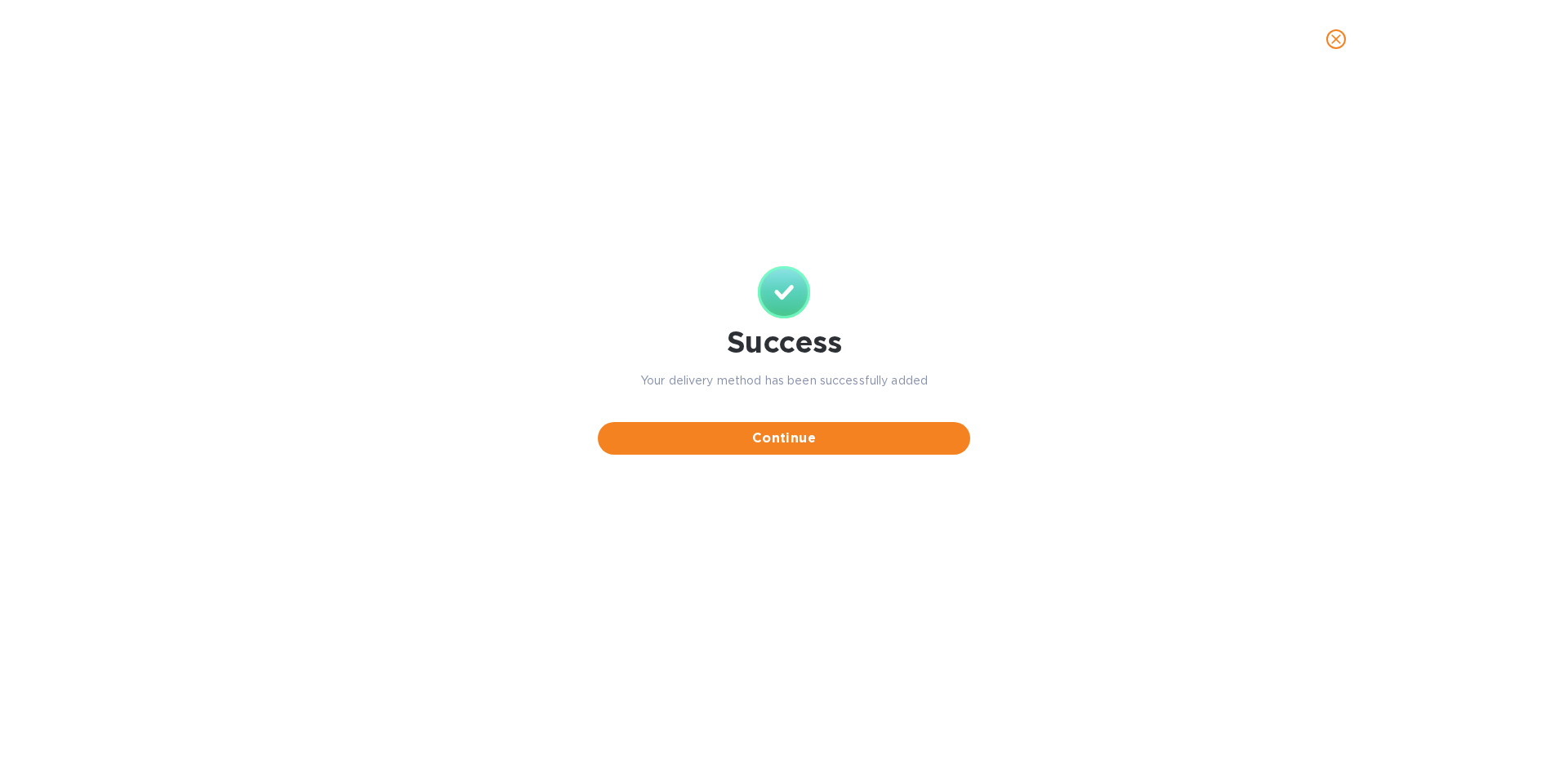
click at [801, 445] on span "Continue" at bounding box center [784, 439] width 346 height 20
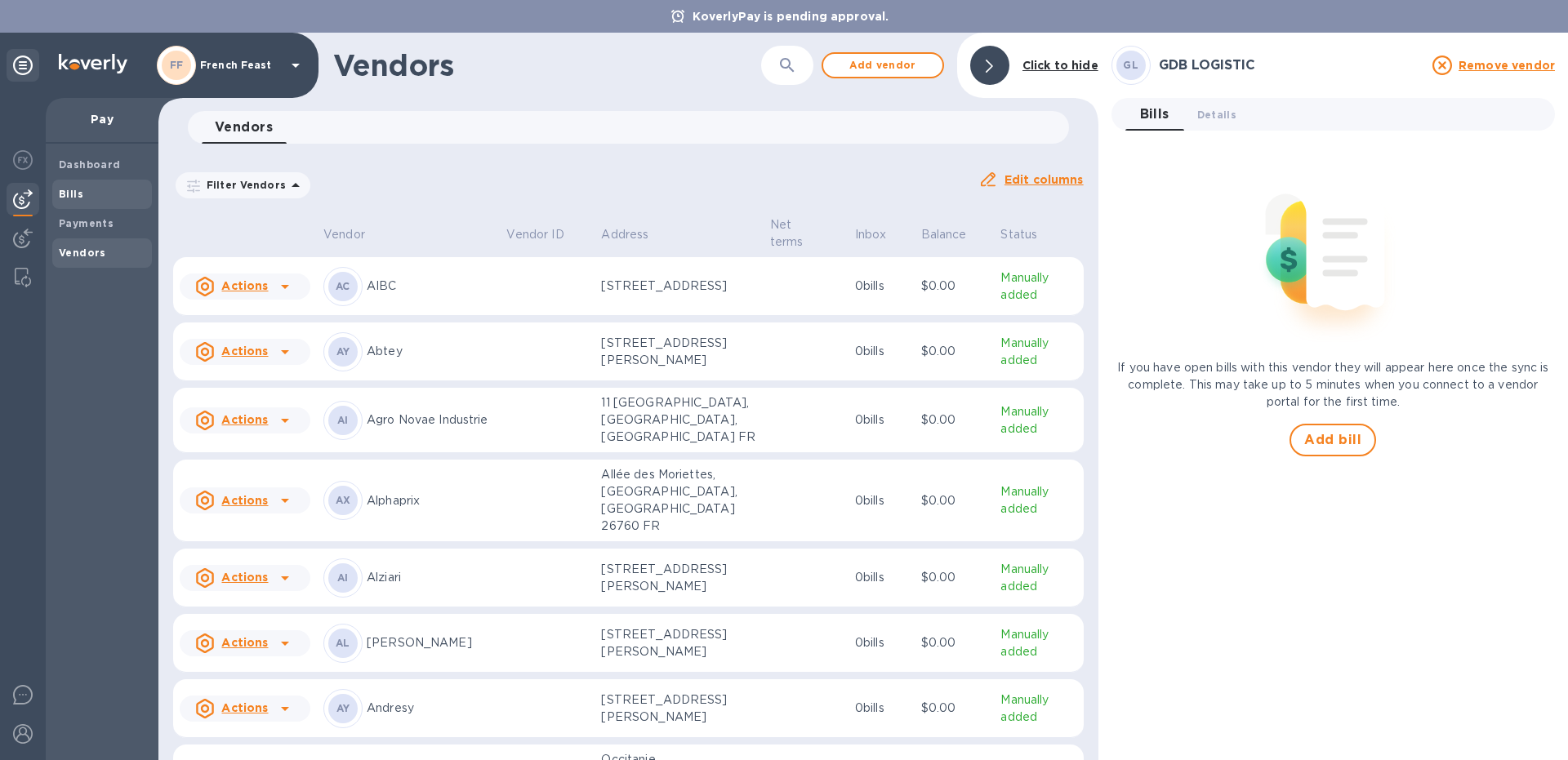
click at [67, 196] on b "Bills" at bounding box center [71, 194] width 24 height 12
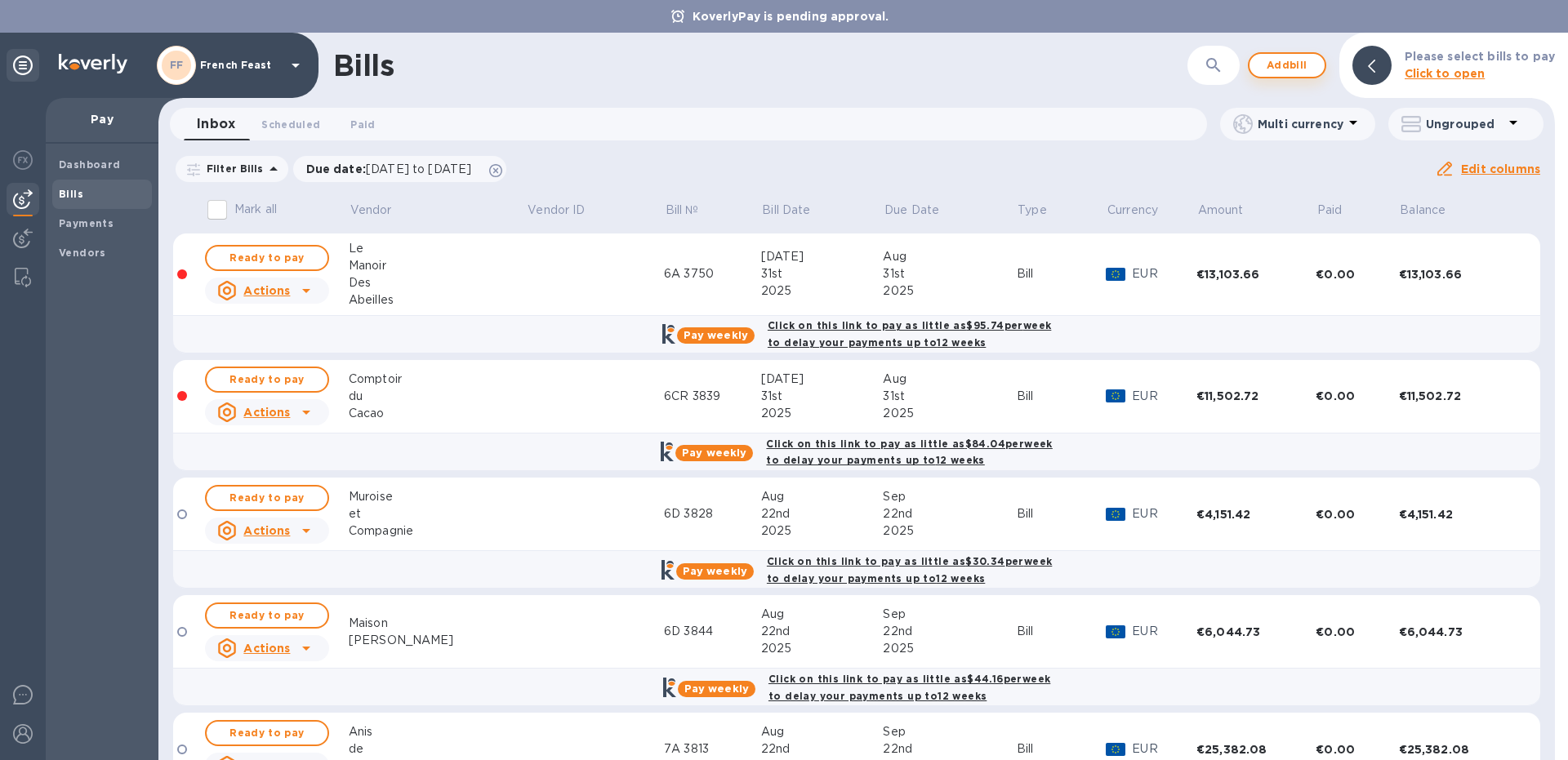
click at [1288, 65] on span "Add bill" at bounding box center [1286, 65] width 49 height 20
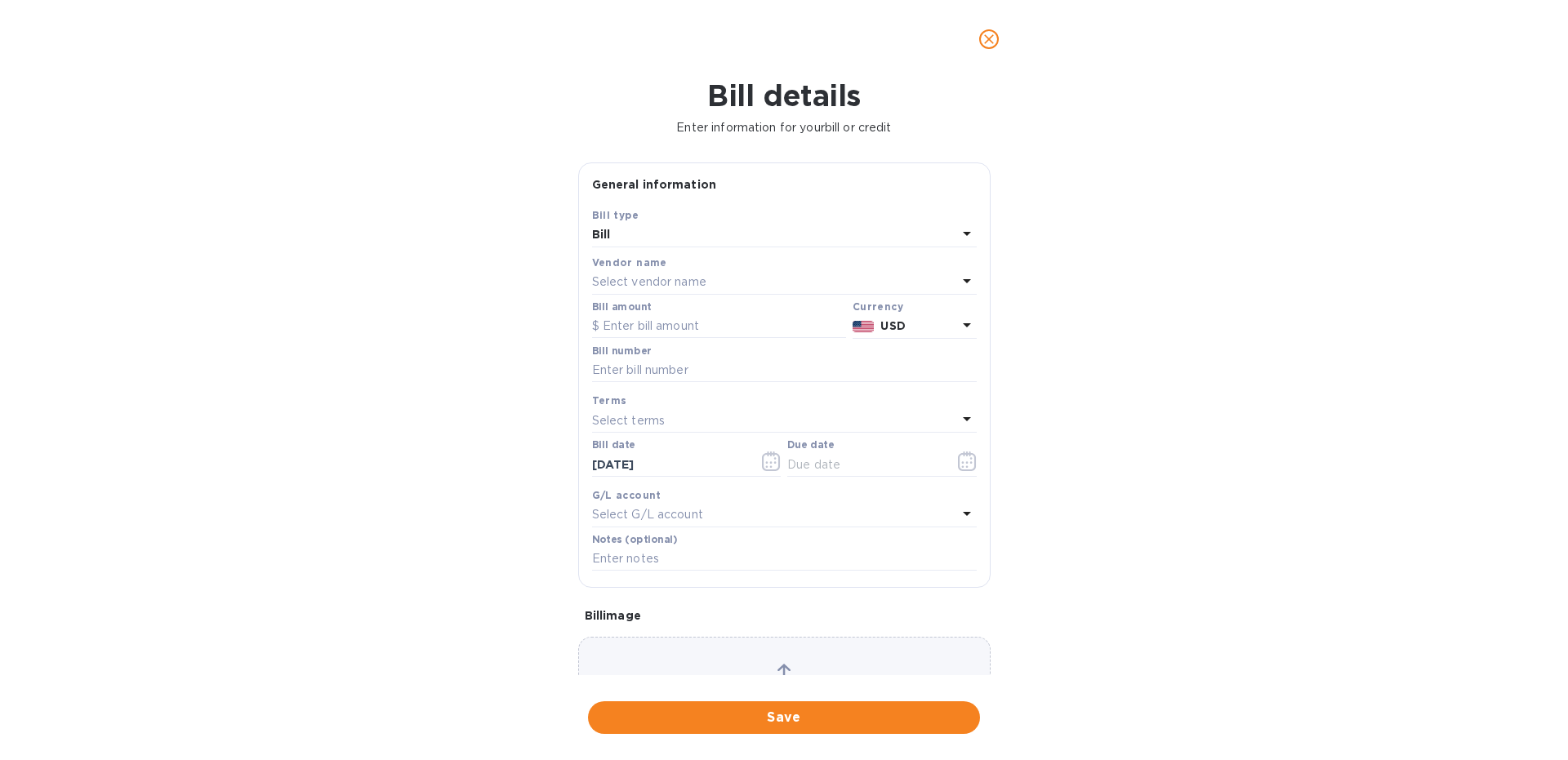
click at [687, 277] on p "Select vendor name" at bounding box center [649, 283] width 115 height 17
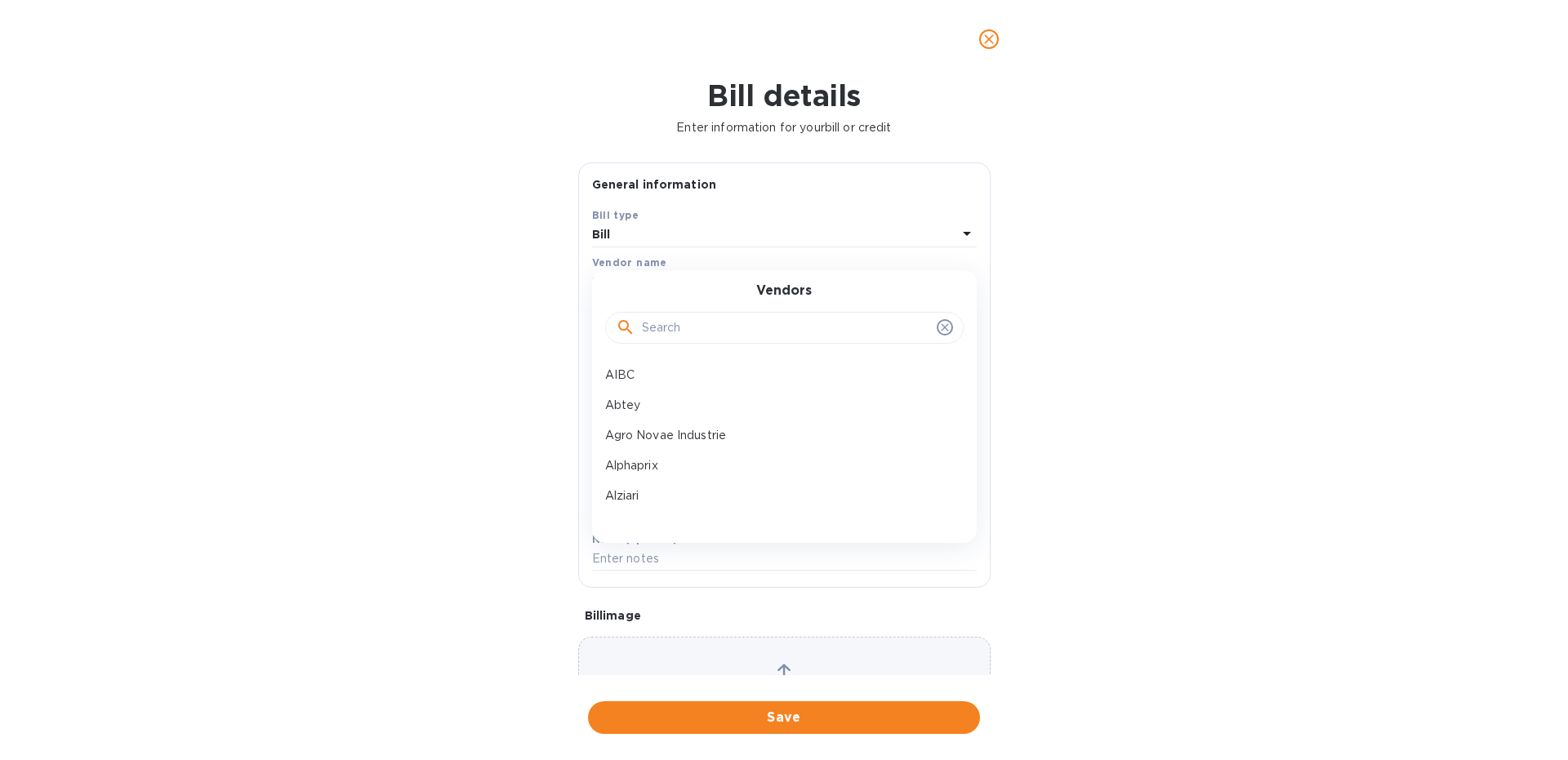
click at [656, 333] on input "text" at bounding box center [786, 328] width 289 height 24
type input "gdb"
click at [646, 375] on p "GDB LOGISTIC" at bounding box center [777, 376] width 345 height 17
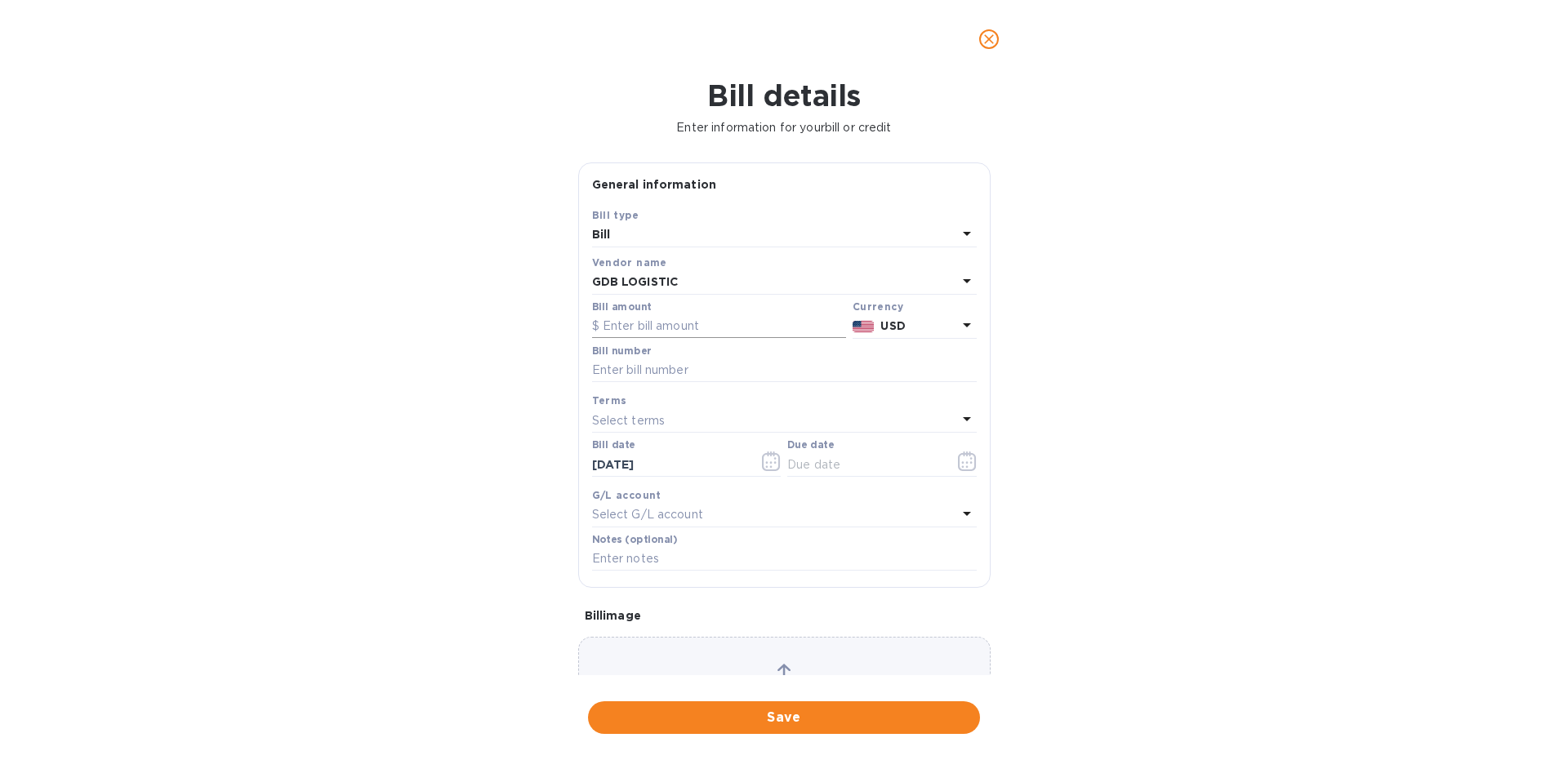
click at [635, 323] on input "text" at bounding box center [719, 327] width 254 height 24
type input "3,302"
click at [632, 370] on input "text" at bounding box center [784, 371] width 384 height 24
type input "6B"
click at [1167, 352] on div "Bill details Enter information for your bill or credit General information Save…" at bounding box center [784, 419] width 1568 height 682
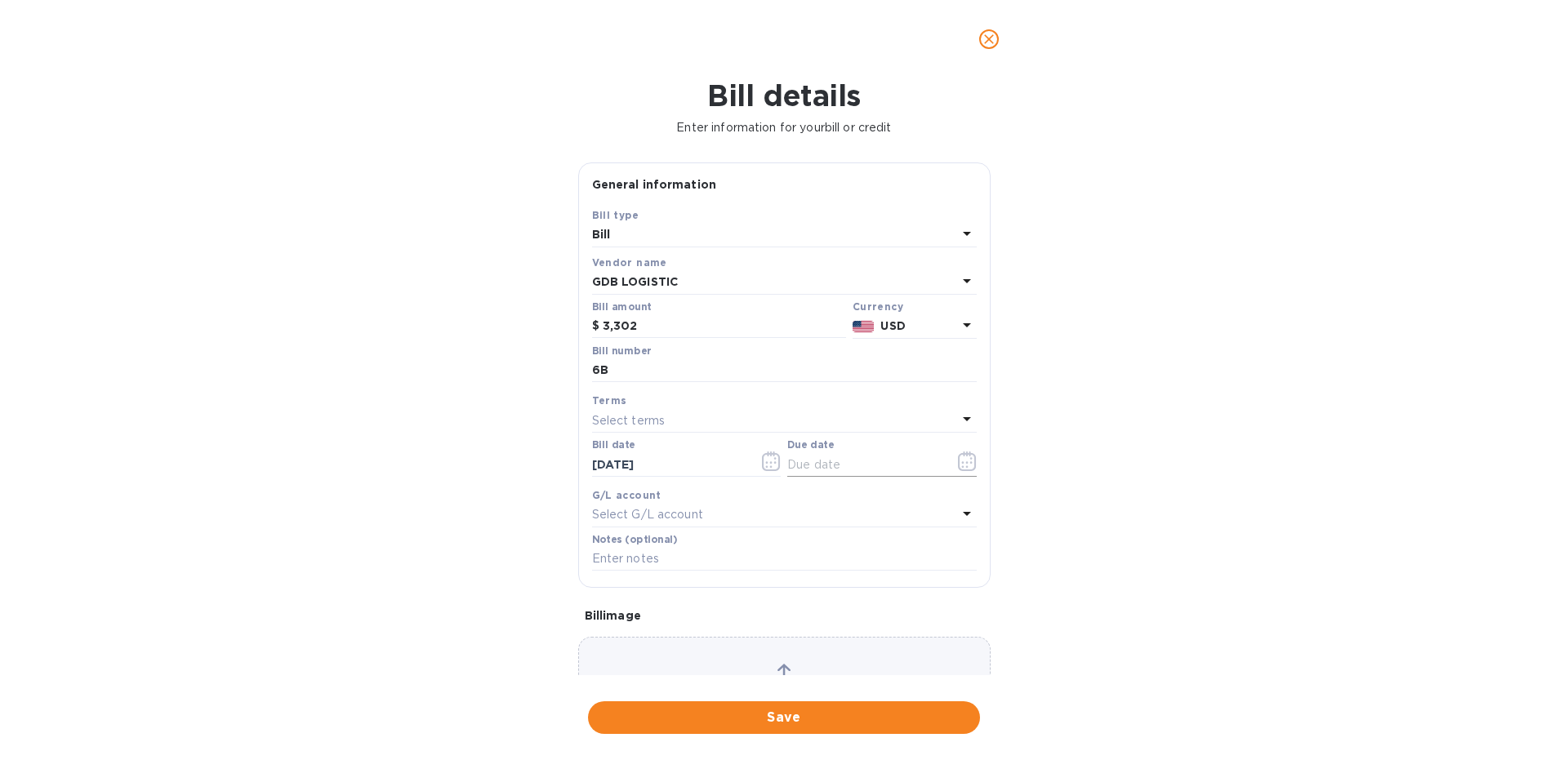
click at [913, 463] on input "text" at bounding box center [864, 464] width 154 height 24
click at [970, 467] on icon "button" at bounding box center [968, 461] width 19 height 20
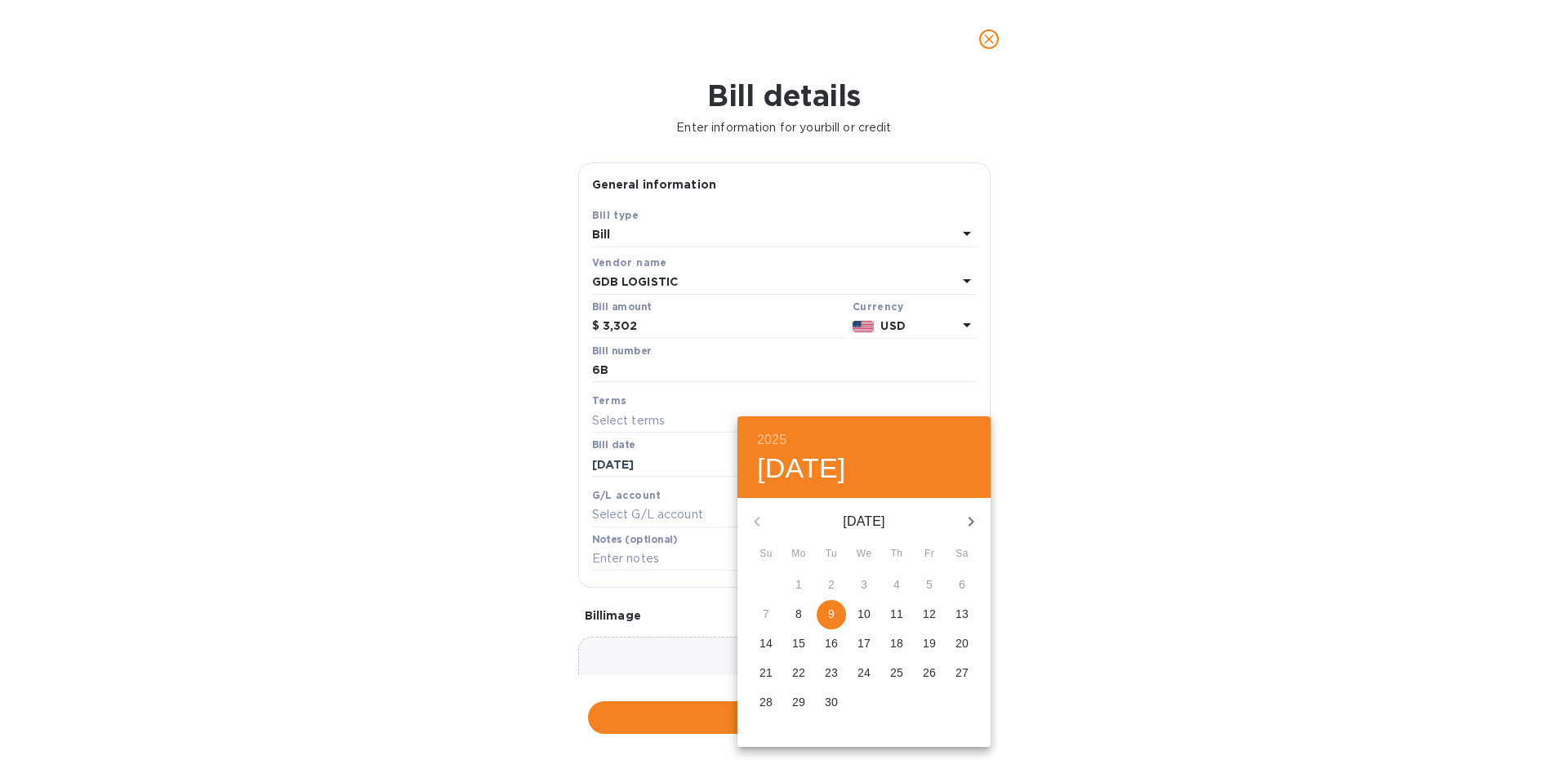
click at [971, 525] on icon "button" at bounding box center [971, 521] width 6 height 9
click at [894, 614] on p "9" at bounding box center [897, 614] width 7 height 16
type input "[DATE]"
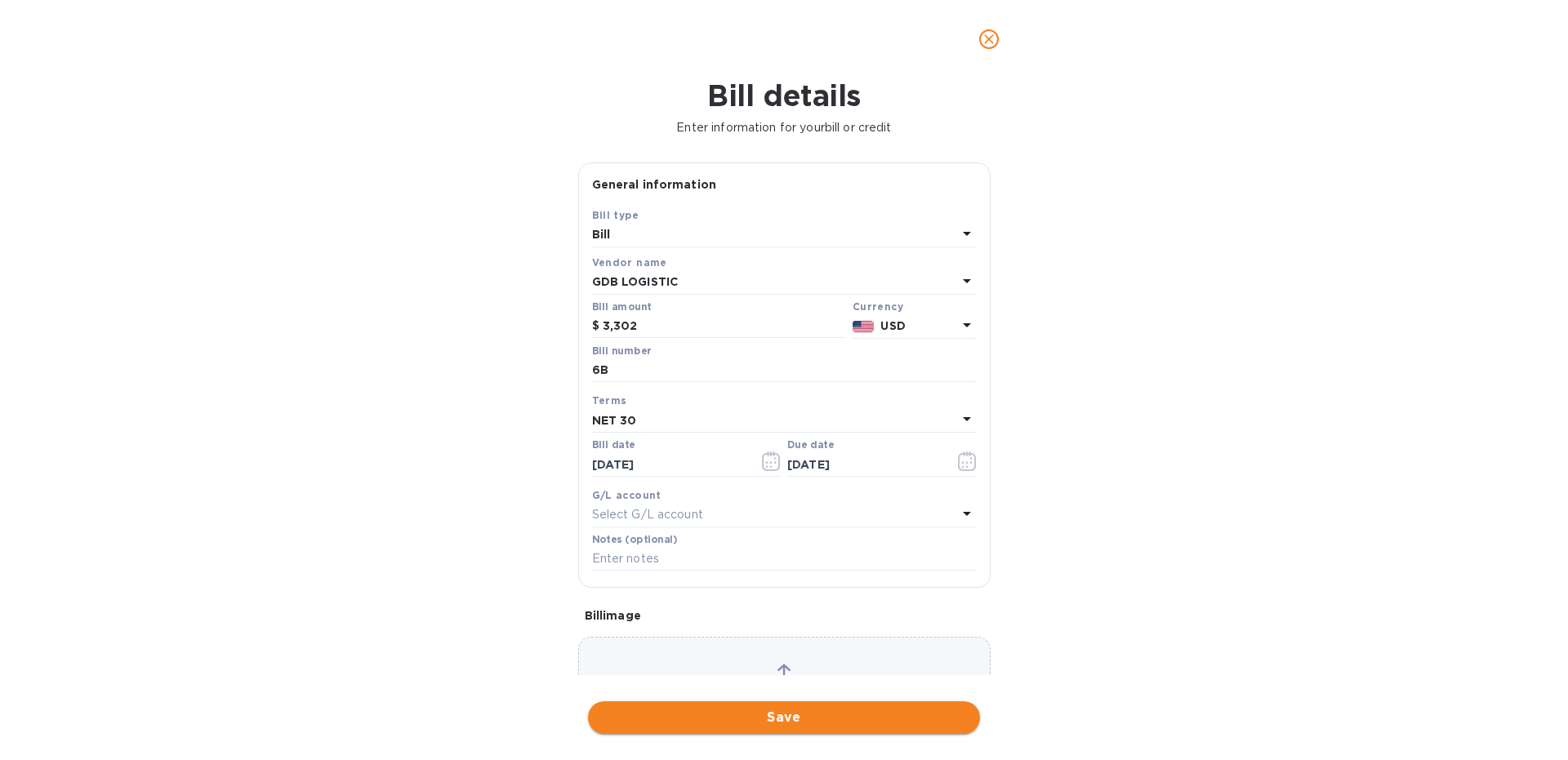
click at [744, 710] on span "Save" at bounding box center [784, 718] width 366 height 20
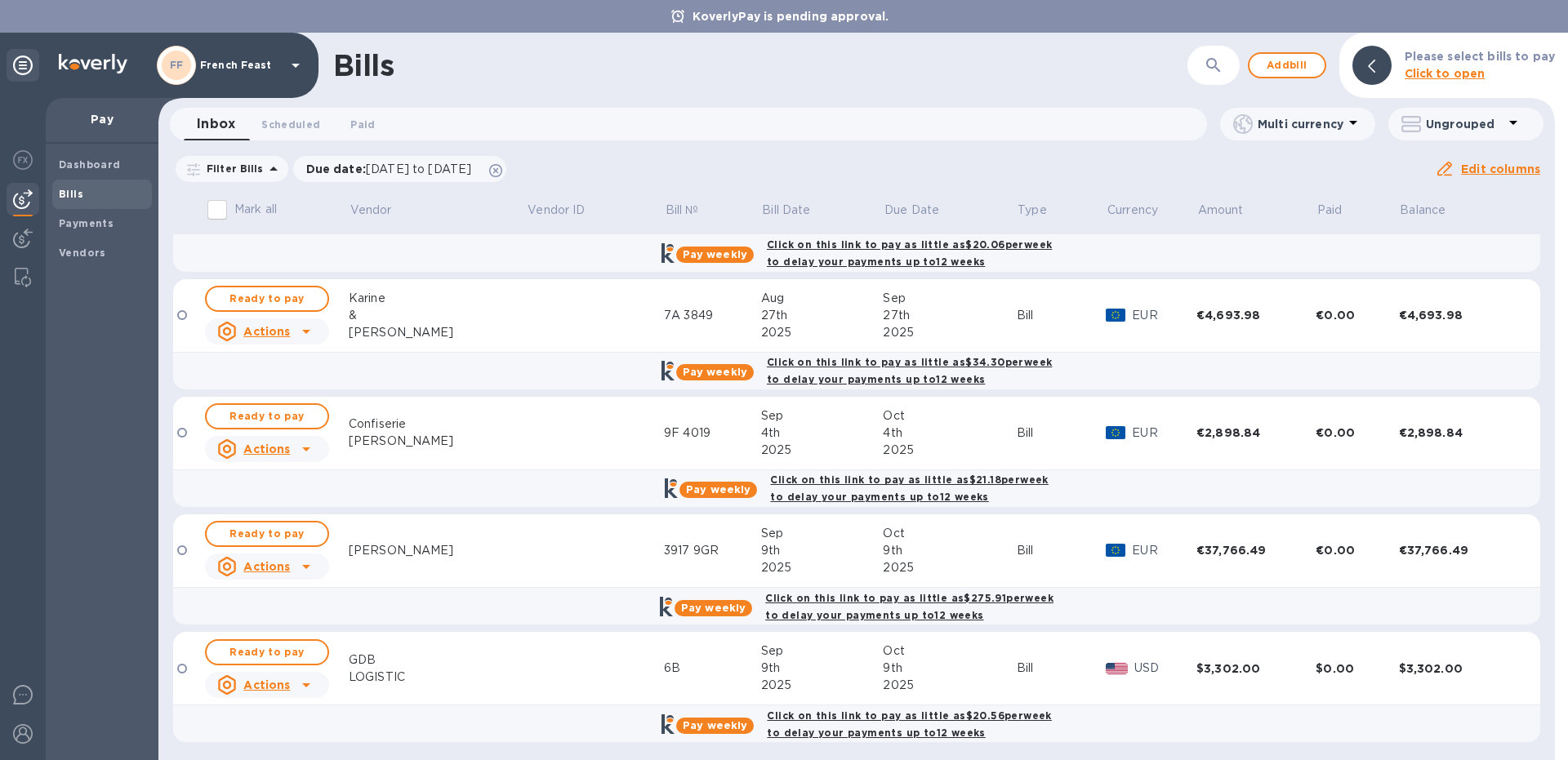
scroll to position [1148, 0]
